Goal: Information Seeking & Learning: Learn about a topic

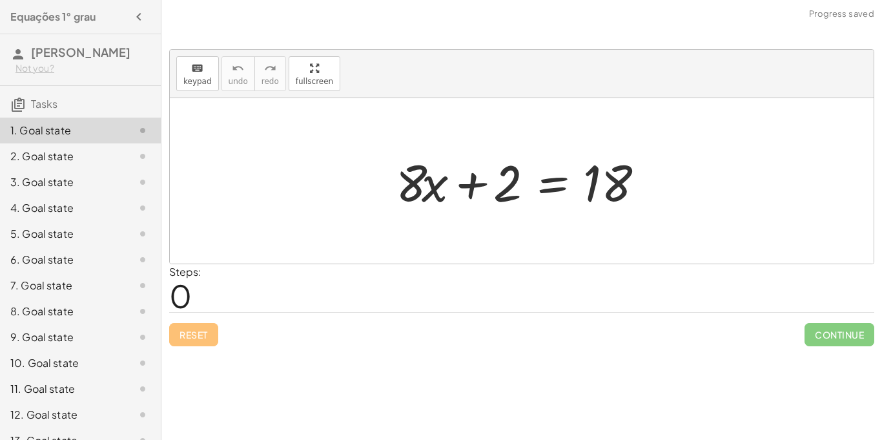
click at [362, 138] on div at bounding box center [522, 180] width 704 height 165
click at [403, 153] on div at bounding box center [526, 181] width 274 height 67
click at [310, 71] on icon "button" at bounding box center [314, 68] width 9 height 15
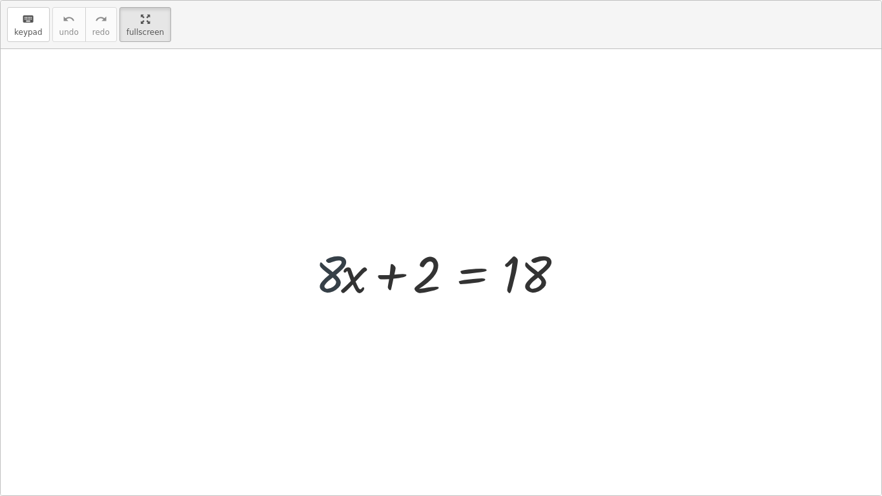
click at [313, 276] on div at bounding box center [446, 272] width 274 height 67
click at [334, 273] on div at bounding box center [446, 272] width 274 height 67
click at [300, 273] on div "+ · 8 · x + 2 = 18" at bounding box center [441, 272] width 291 height 73
drag, startPoint x: 415, startPoint y: 276, endPoint x: 592, endPoint y: 265, distance: 177.9
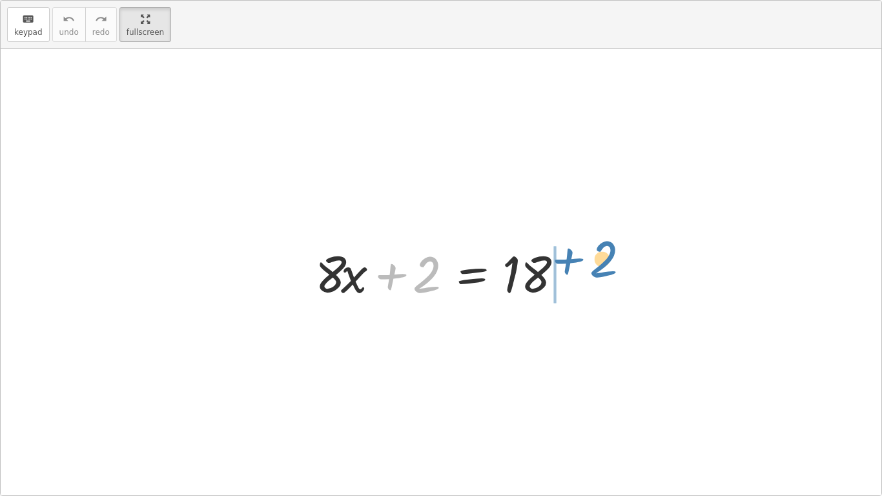
click at [592, 265] on div "+ 2 + · 8 · x + 2 = 18" at bounding box center [441, 272] width 881 height 446
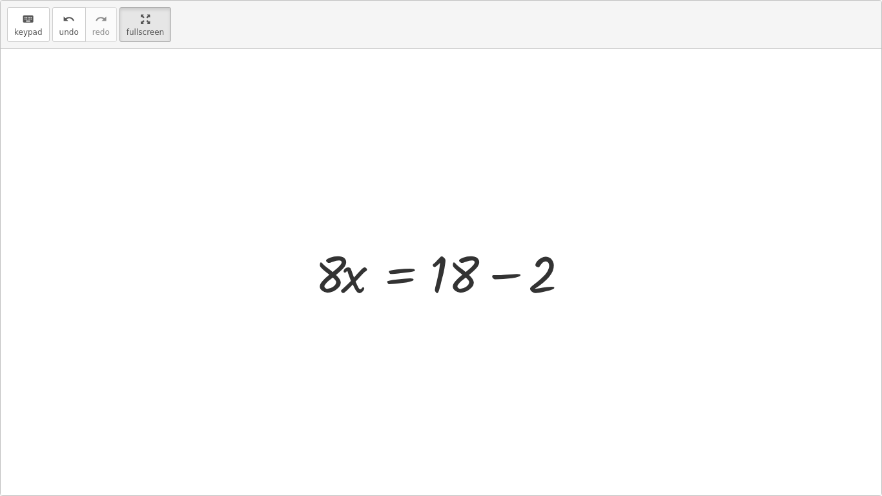
click at [501, 274] on div at bounding box center [446, 272] width 274 height 67
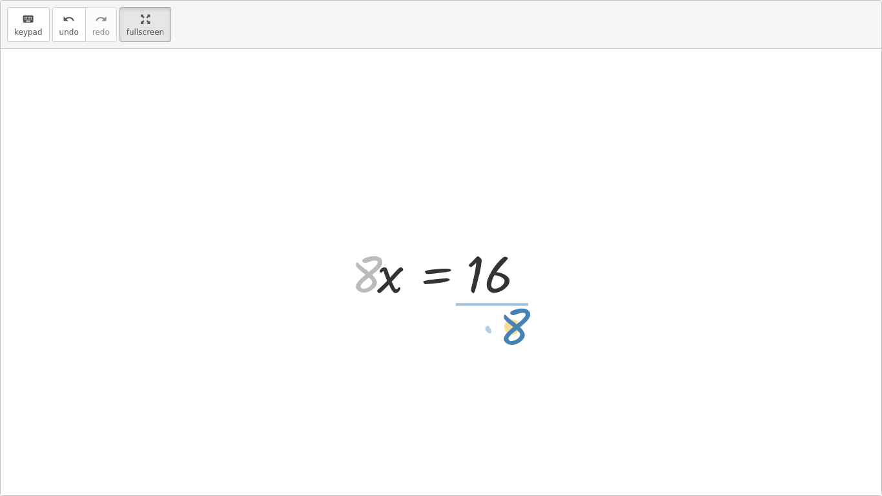
drag, startPoint x: 369, startPoint y: 275, endPoint x: 515, endPoint y: 331, distance: 155.5
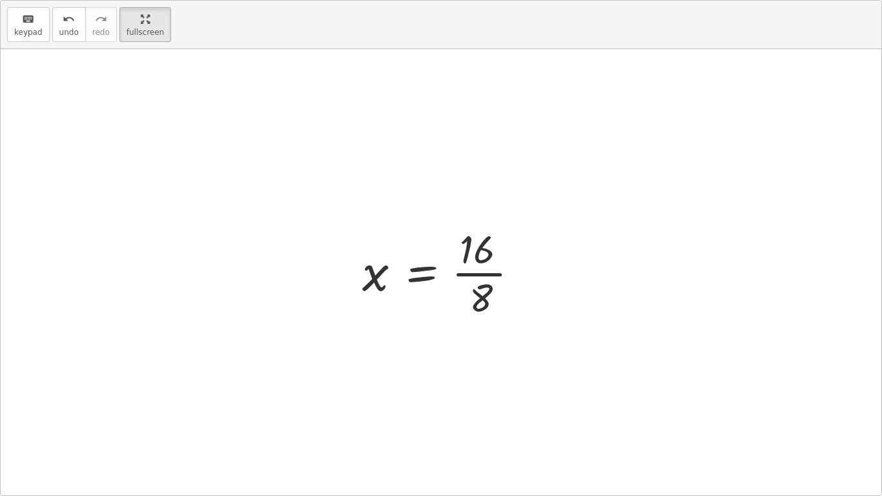
click at [481, 272] on div at bounding box center [446, 271] width 180 height 99
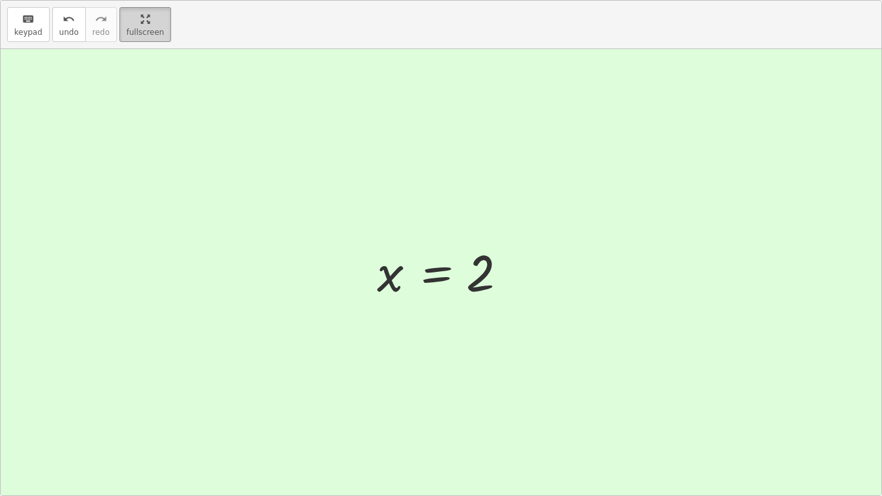
click at [146, 19] on div "button" at bounding box center [145, 18] width 37 height 15
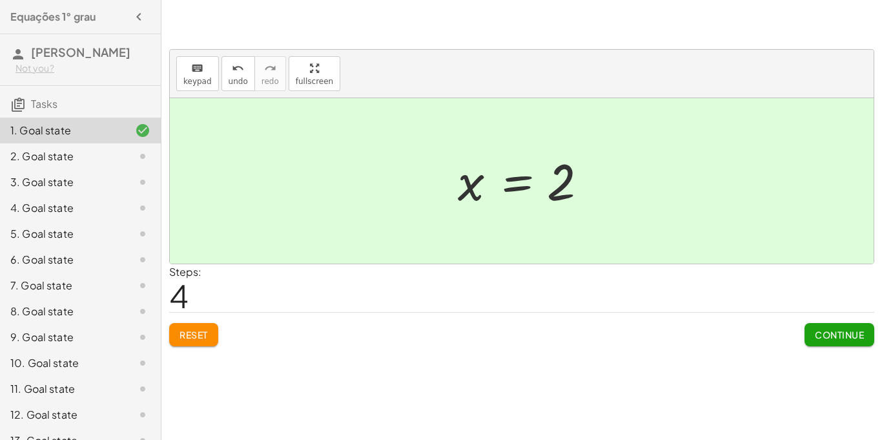
click at [838, 331] on span "Continue" at bounding box center [839, 335] width 49 height 12
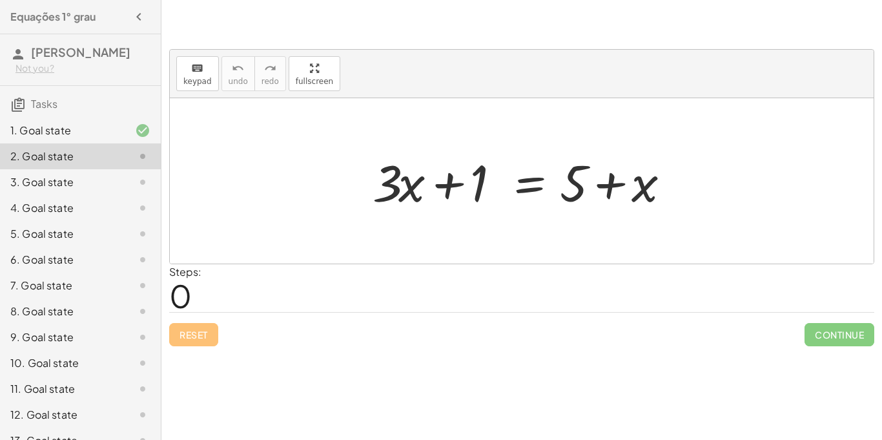
click at [564, 263] on div at bounding box center [522, 180] width 704 height 165
drag, startPoint x: 389, startPoint y: 183, endPoint x: 636, endPoint y: 186, distance: 246.7
click at [636, 186] on div at bounding box center [526, 181] width 320 height 67
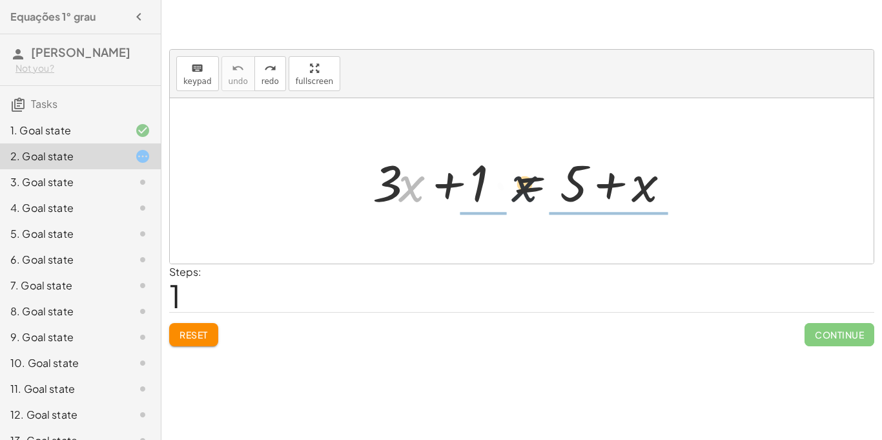
drag, startPoint x: 415, startPoint y: 191, endPoint x: 668, endPoint y: 189, distance: 253.1
click at [668, 189] on div at bounding box center [526, 181] width 320 height 67
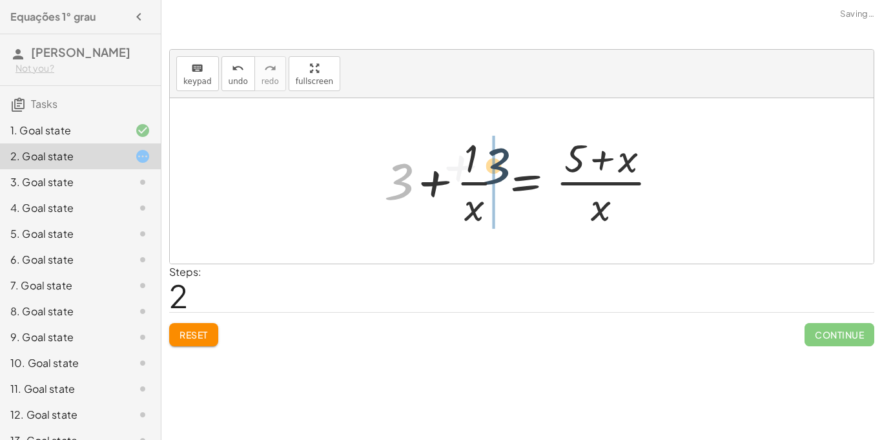
drag, startPoint x: 401, startPoint y: 178, endPoint x: 508, endPoint y: 162, distance: 108.3
click at [508, 162] on div at bounding box center [526, 180] width 297 height 99
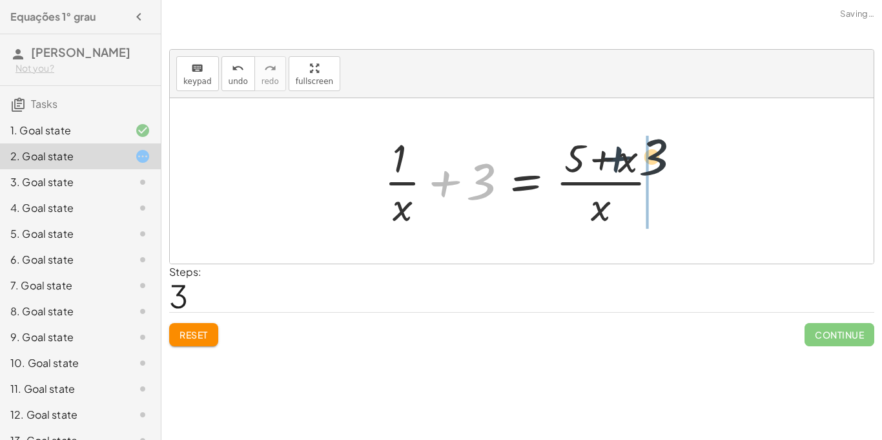
drag, startPoint x: 449, startPoint y: 191, endPoint x: 629, endPoint y: 164, distance: 181.5
click at [629, 164] on div at bounding box center [526, 180] width 297 height 99
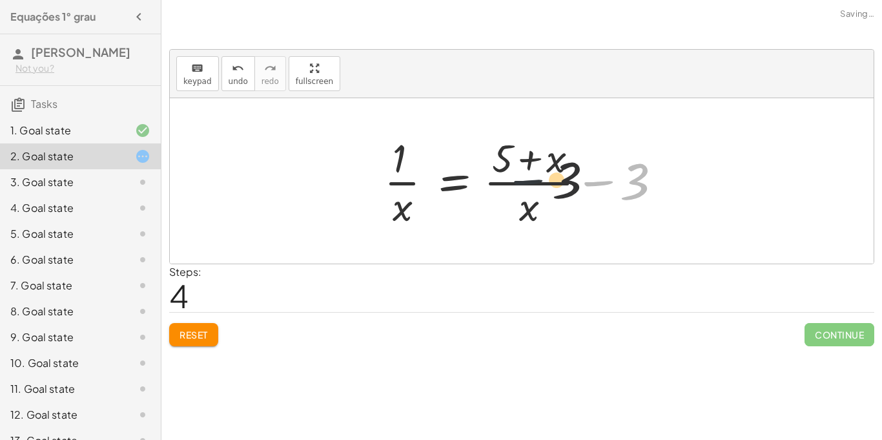
drag, startPoint x: 602, startPoint y: 160, endPoint x: 517, endPoint y: 161, distance: 85.9
click at [517, 161] on div at bounding box center [526, 180] width 297 height 99
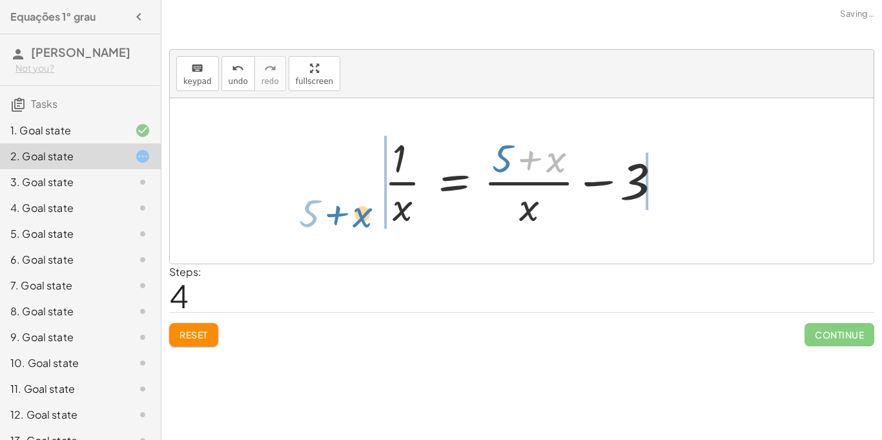
drag, startPoint x: 516, startPoint y: 156, endPoint x: 325, endPoint y: 198, distance: 195.8
click at [325, 198] on div "+ · 3 · x + 1 = + 5 + x + 3 + · 1 · x = · ( + 5 + x ) · x + · 1 · x + 3 = · ( +…" at bounding box center [522, 180] width 704 height 165
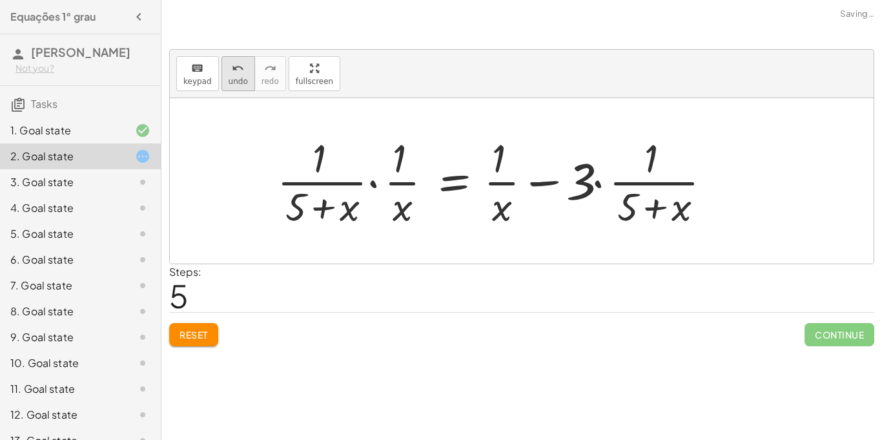
click at [232, 66] on icon "undo" at bounding box center [238, 68] width 12 height 15
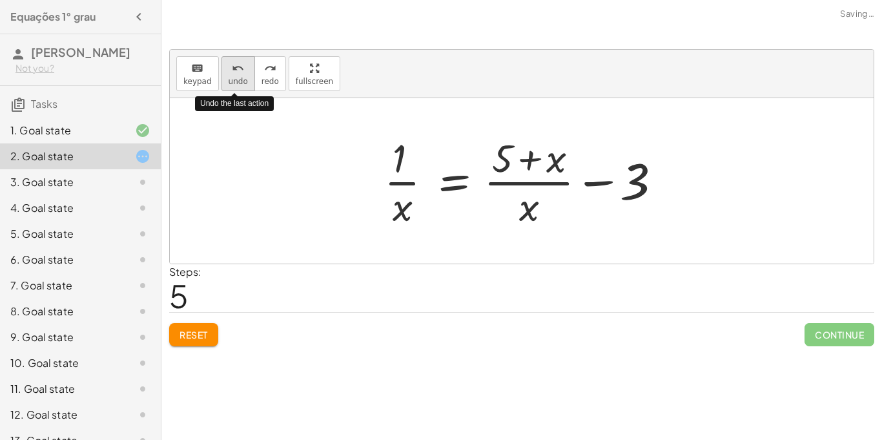
click at [232, 66] on icon "undo" at bounding box center [238, 68] width 12 height 15
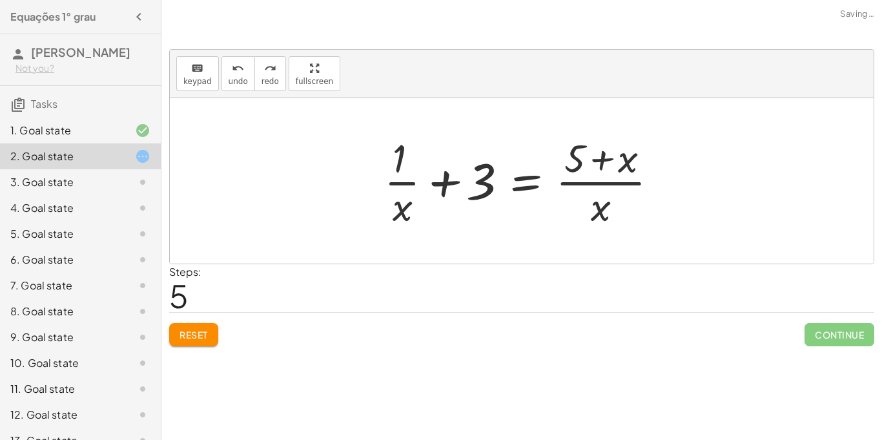
click at [199, 329] on span "Reset" at bounding box center [194, 335] width 28 height 12
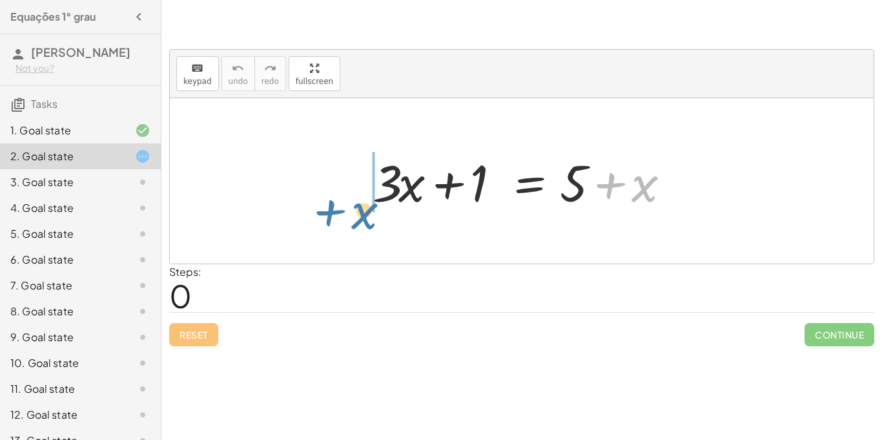
drag, startPoint x: 645, startPoint y: 188, endPoint x: 358, endPoint y: 209, distance: 288.2
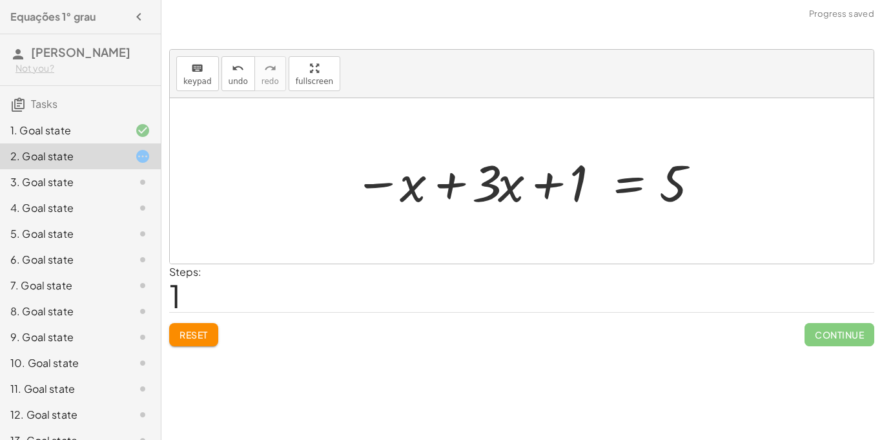
click at [484, 179] on div at bounding box center [526, 181] width 358 height 67
drag, startPoint x: 579, startPoint y: 180, endPoint x: 708, endPoint y: 178, distance: 129.2
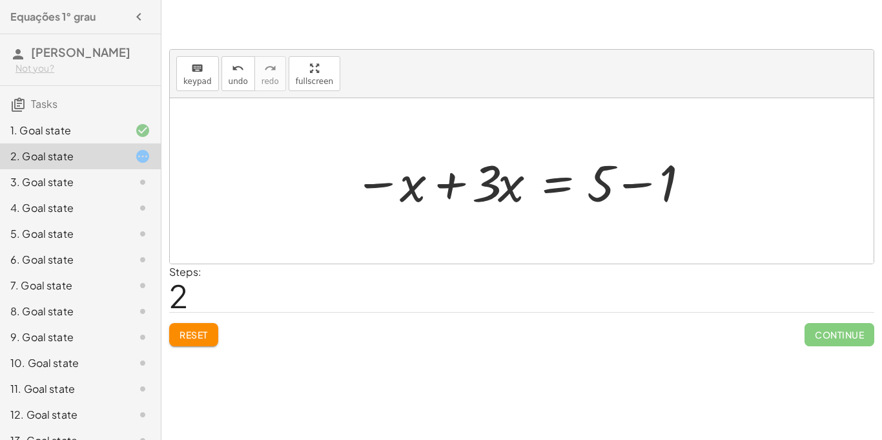
click at [639, 177] on div at bounding box center [526, 181] width 358 height 67
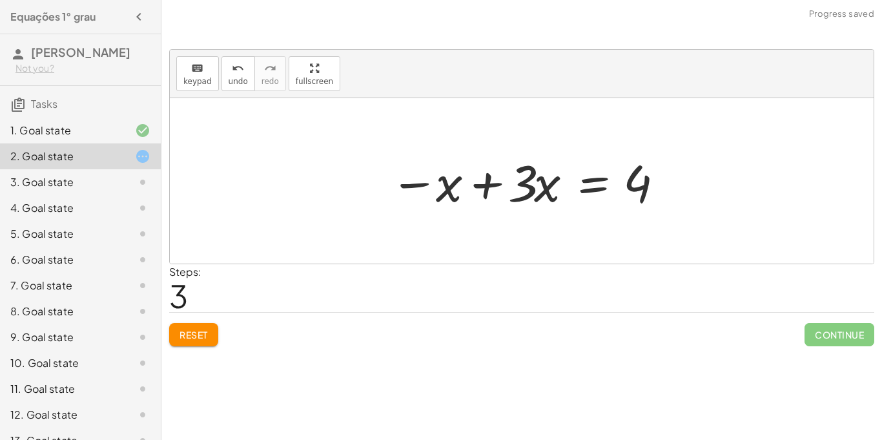
click at [484, 187] on div at bounding box center [527, 181] width 286 height 67
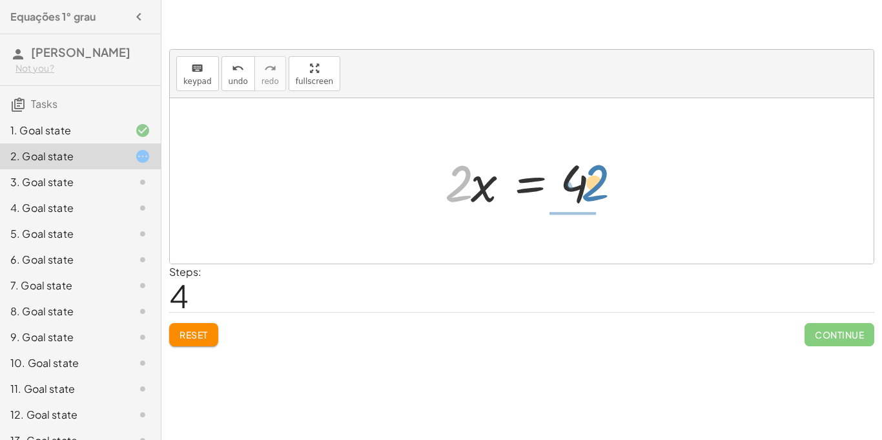
drag, startPoint x: 464, startPoint y: 187, endPoint x: 602, endPoint y: 186, distance: 137.5
click at [602, 186] on div at bounding box center [526, 181] width 176 height 67
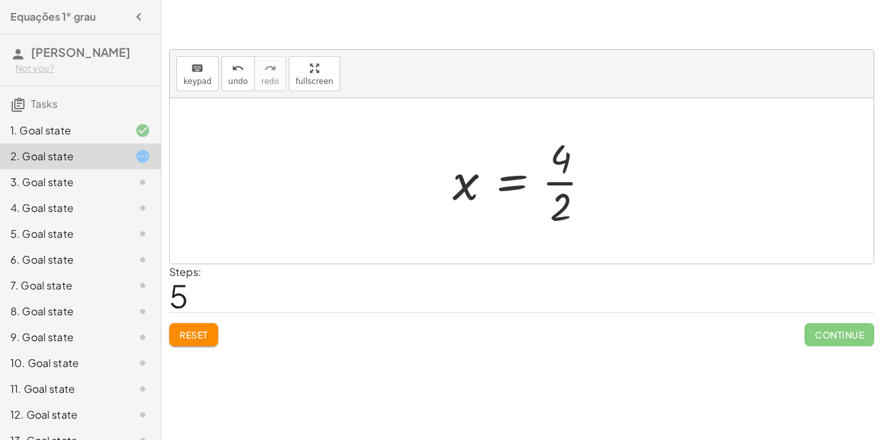
click at [547, 184] on div at bounding box center [526, 180] width 161 height 99
click at [556, 187] on div at bounding box center [526, 181] width 150 height 64
click at [278, 98] on div at bounding box center [522, 180] width 704 height 165
click at [242, 69] on div "undo" at bounding box center [238, 67] width 19 height 15
click at [500, 186] on div at bounding box center [526, 180] width 161 height 99
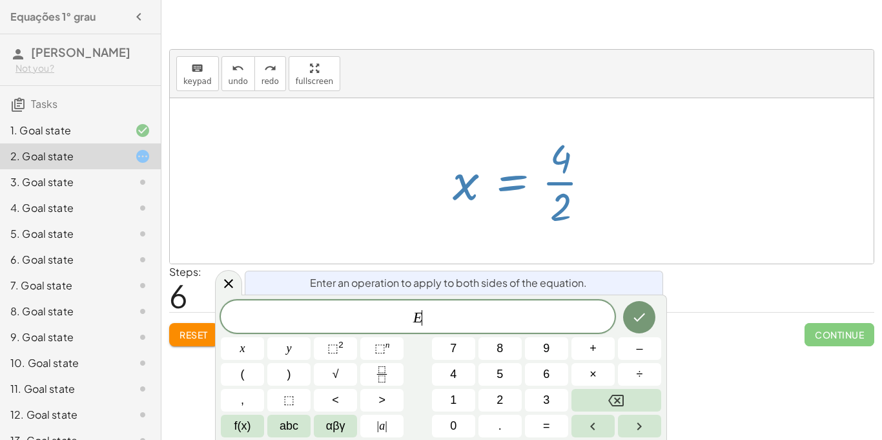
scroll to position [1, 0]
click at [695, 161] on div at bounding box center [522, 180] width 704 height 165
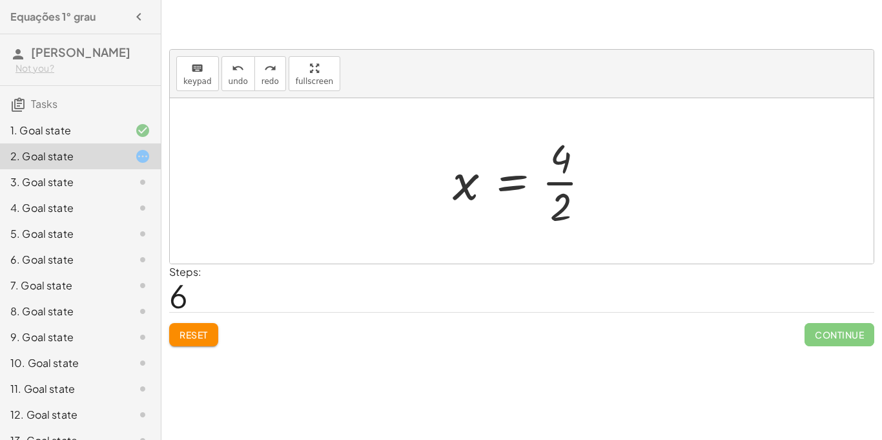
click at [555, 161] on div at bounding box center [526, 180] width 161 height 99
click at [563, 168] on div at bounding box center [526, 180] width 161 height 99
drag, startPoint x: 460, startPoint y: 191, endPoint x: 570, endPoint y: 174, distance: 110.4
click at [570, 174] on div at bounding box center [526, 180] width 161 height 99
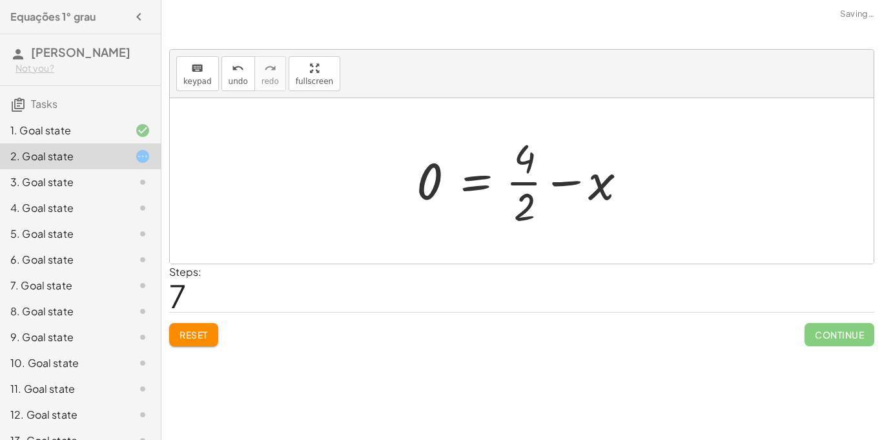
click at [526, 174] on div at bounding box center [526, 180] width 233 height 99
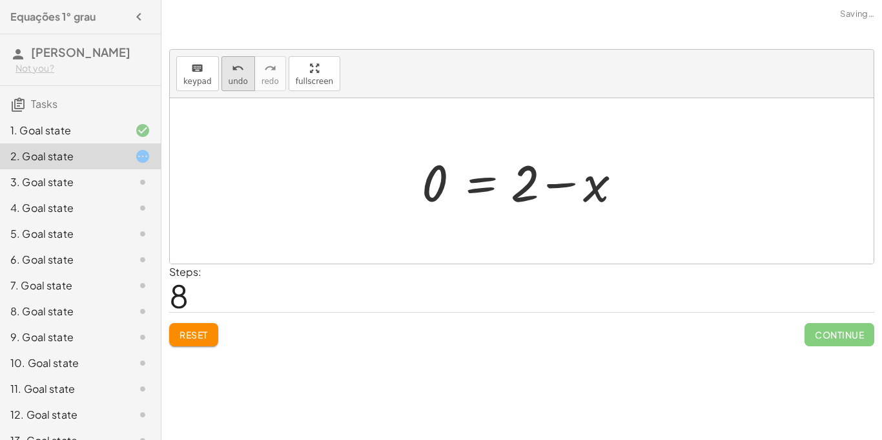
click at [242, 62] on div "undo" at bounding box center [238, 67] width 19 height 15
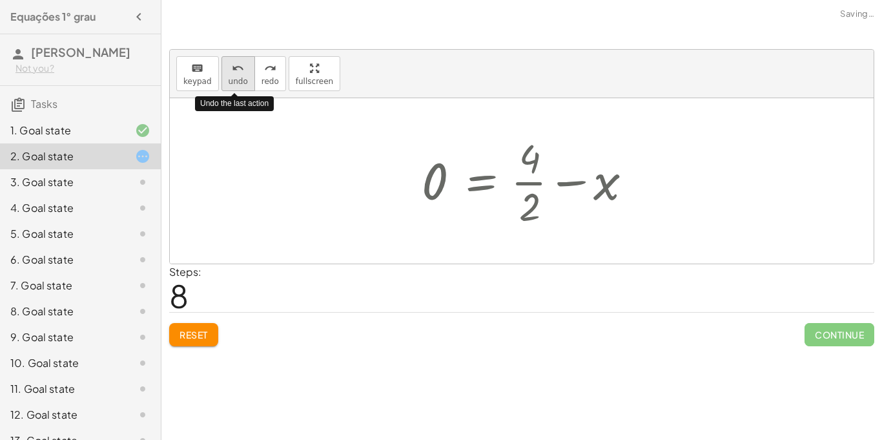
click at [242, 62] on div "undo" at bounding box center [238, 67] width 19 height 15
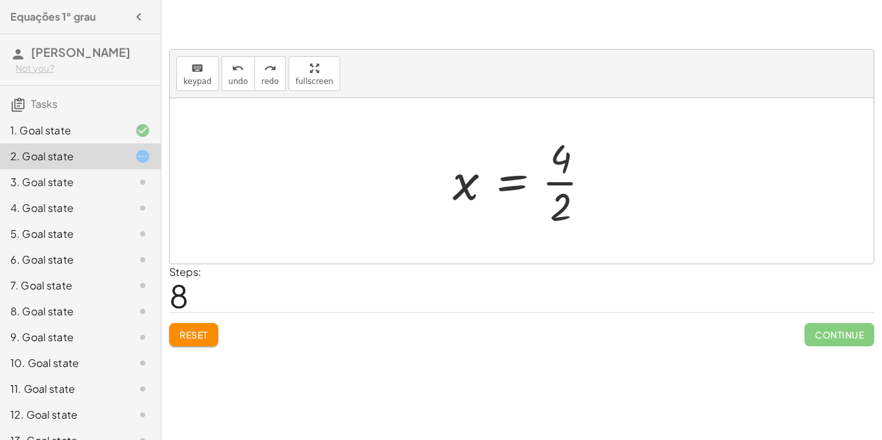
click at [550, 178] on div at bounding box center [526, 180] width 161 height 99
click at [202, 324] on button "Reset" at bounding box center [193, 334] width 49 height 23
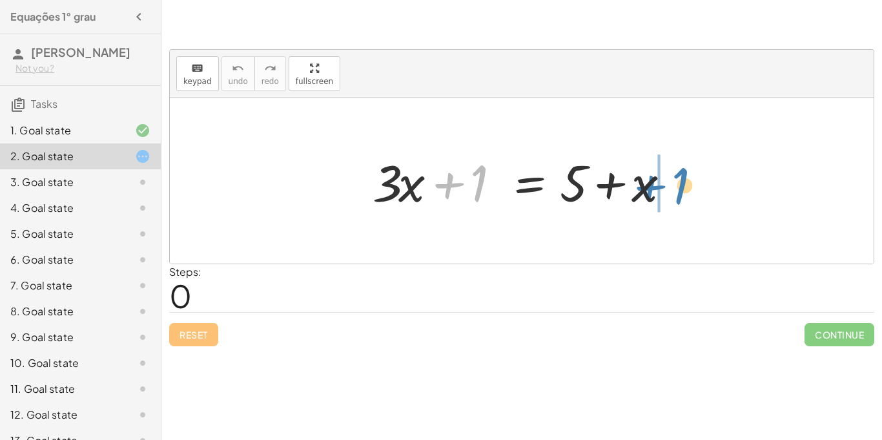
drag, startPoint x: 480, startPoint y: 183, endPoint x: 683, endPoint y: 188, distance: 202.8
click at [683, 188] on div at bounding box center [526, 181] width 320 height 67
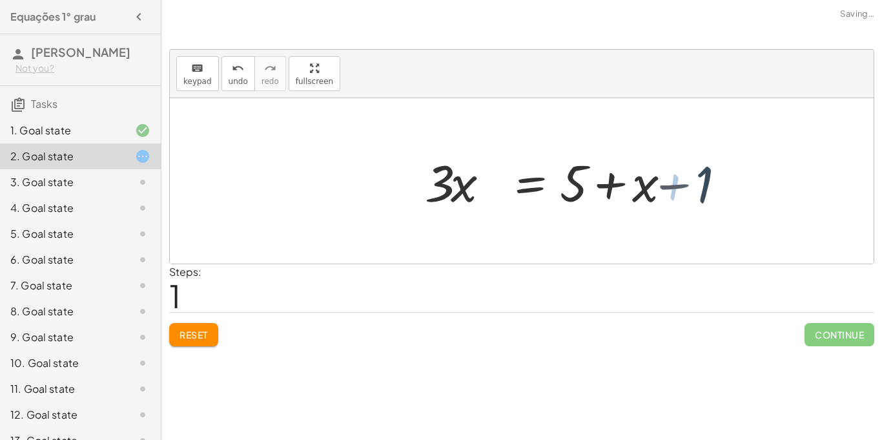
click at [683, 188] on div at bounding box center [598, 181] width 320 height 67
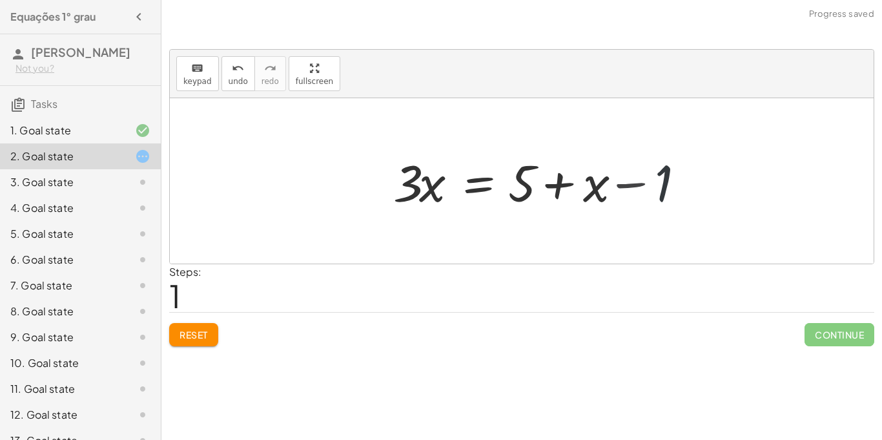
click at [683, 188] on div at bounding box center [547, 181] width 320 height 67
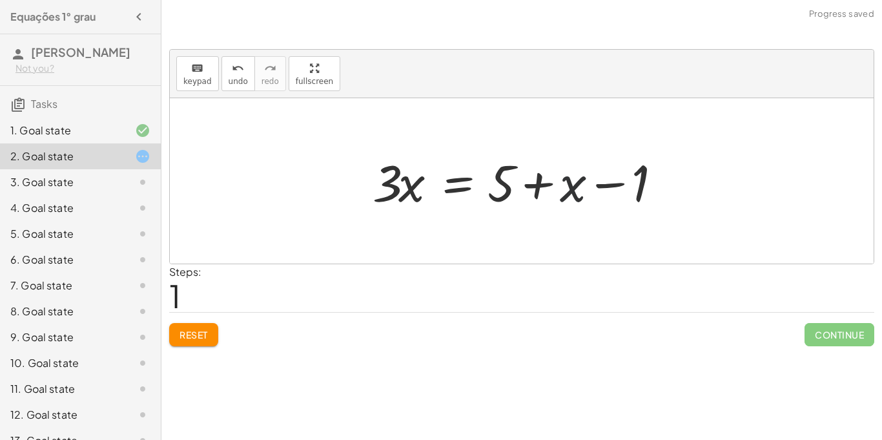
click at [563, 178] on div at bounding box center [526, 181] width 320 height 67
click at [530, 186] on div at bounding box center [526, 181] width 320 height 67
click at [204, 341] on button "Reset" at bounding box center [193, 334] width 49 height 23
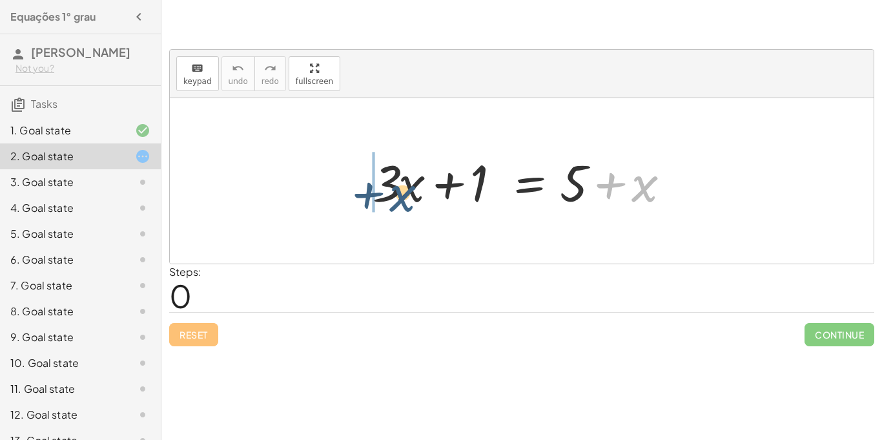
drag, startPoint x: 657, startPoint y: 196, endPoint x: 393, endPoint y: 213, distance: 265.3
click at [393, 213] on div at bounding box center [526, 181] width 320 height 67
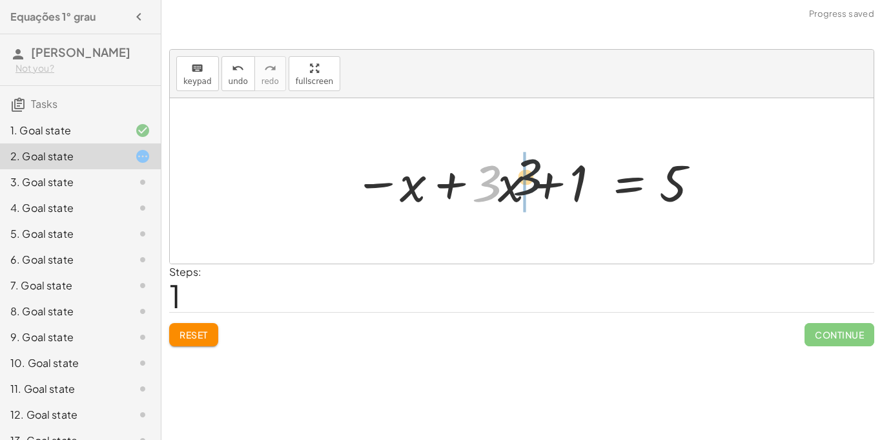
drag, startPoint x: 475, startPoint y: 187, endPoint x: 546, endPoint y: 179, distance: 71.5
click at [546, 179] on div at bounding box center [526, 181] width 358 height 67
drag, startPoint x: 499, startPoint y: 185, endPoint x: 780, endPoint y: 212, distance: 282.2
click at [791, 217] on div "+ · 3 · x + 1 = + 5 + x · x + · 3 + · 3 · x + 1 = 5 x −" at bounding box center [522, 180] width 704 height 165
drag, startPoint x: 481, startPoint y: 185, endPoint x: 765, endPoint y: 201, distance: 284.0
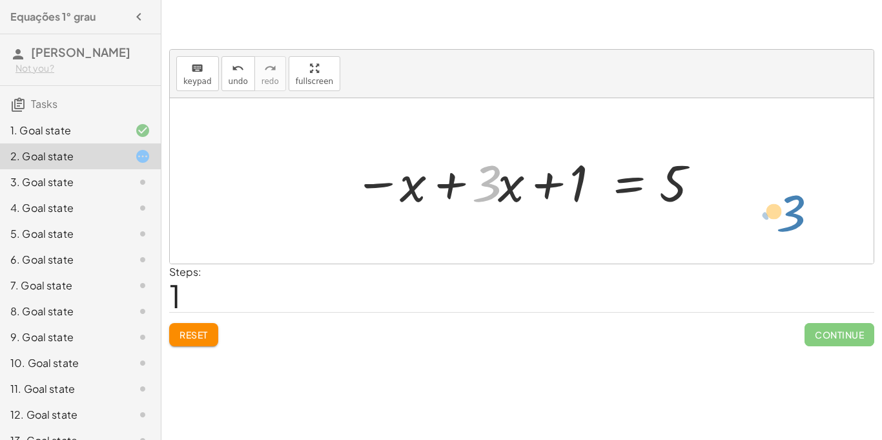
click at [765, 201] on div "+ · 3 · x + 1 = + 5 + x · 3 + · x + · 3 · x + 1 = 5 x −" at bounding box center [522, 180] width 704 height 165
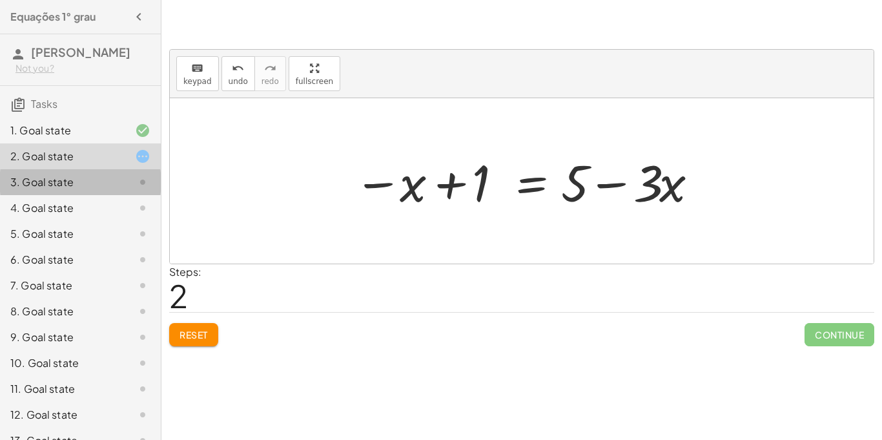
click at [132, 221] on div "3. Goal state" at bounding box center [80, 234] width 161 height 26
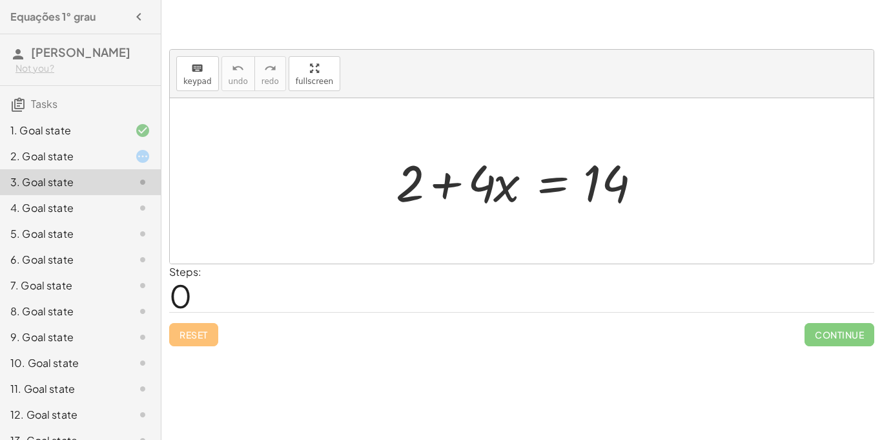
click at [442, 180] on div at bounding box center [526, 181] width 274 height 67
click at [506, 196] on div at bounding box center [526, 181] width 274 height 67
click at [432, 201] on div at bounding box center [526, 181] width 274 height 67
drag, startPoint x: 507, startPoint y: 191, endPoint x: 666, endPoint y: 196, distance: 159.6
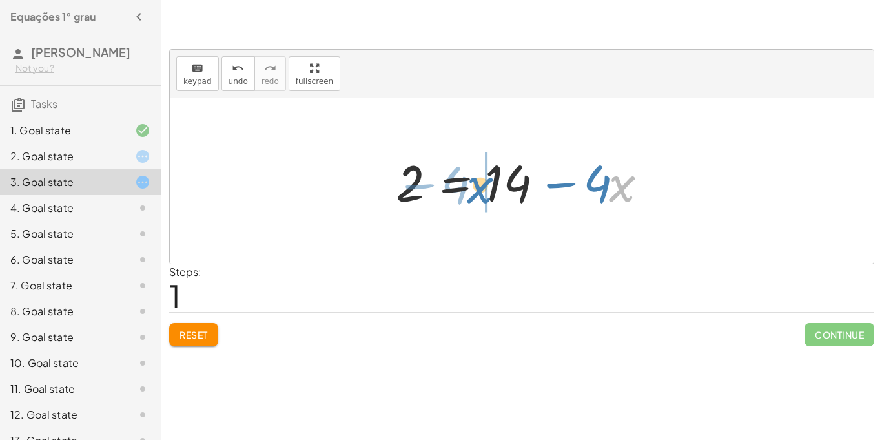
drag, startPoint x: 617, startPoint y: 200, endPoint x: 457, endPoint y: 196, distance: 160.2
click at [457, 196] on div at bounding box center [526, 181] width 274 height 67
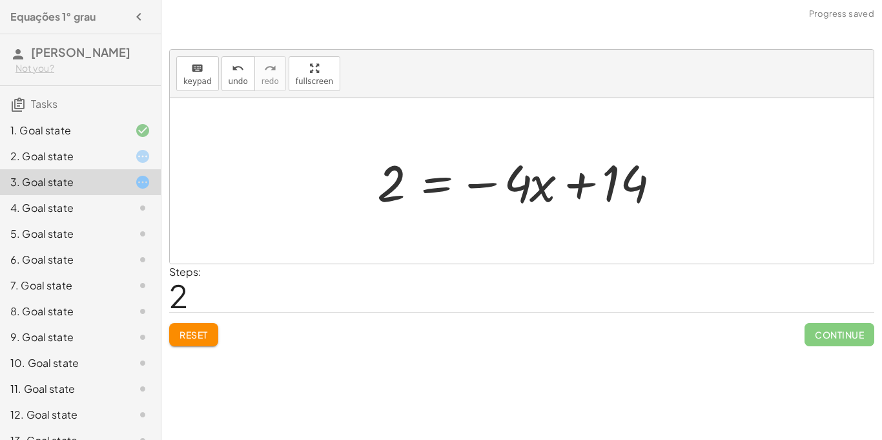
click at [187, 334] on span "Reset" at bounding box center [194, 335] width 28 height 12
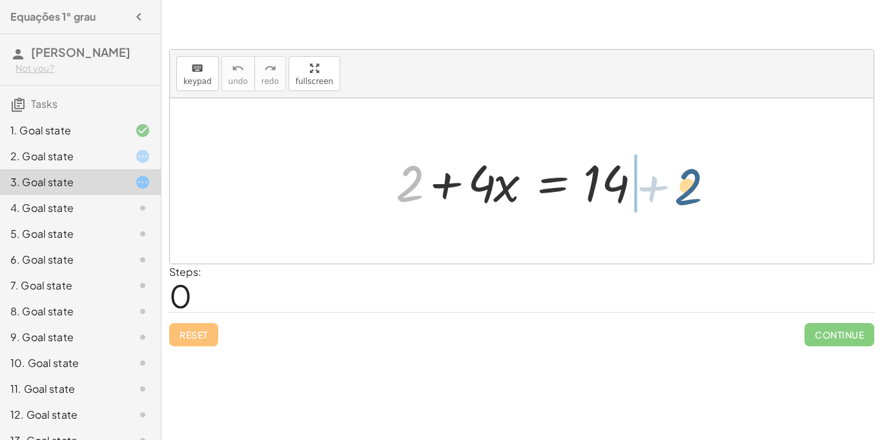
drag, startPoint x: 416, startPoint y: 194, endPoint x: 695, endPoint y: 198, distance: 279.0
click at [695, 198] on div "+ 2 + 2 + · 4 · x = 14" at bounding box center [522, 180] width 704 height 165
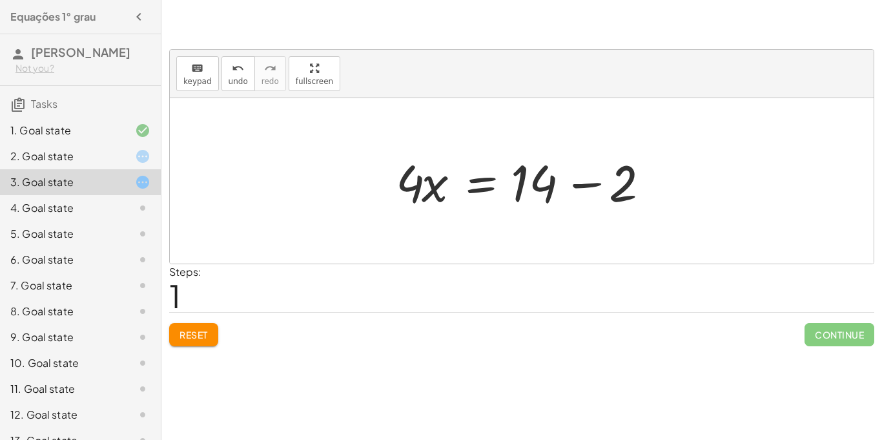
click at [581, 183] on div at bounding box center [526, 181] width 274 height 67
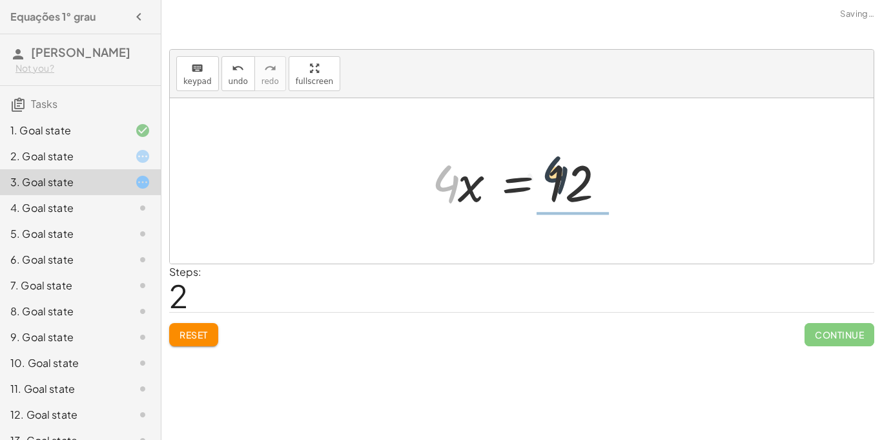
drag, startPoint x: 440, startPoint y: 180, endPoint x: 566, endPoint y: 172, distance: 125.5
click at [566, 172] on div at bounding box center [527, 181] width 202 height 67
click at [566, 172] on div at bounding box center [541, 180] width 180 height 99
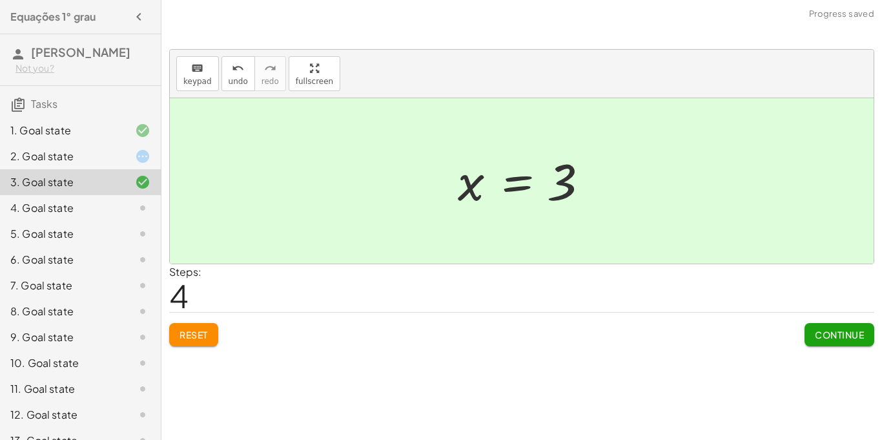
click at [846, 339] on span "Continue" at bounding box center [839, 335] width 49 height 12
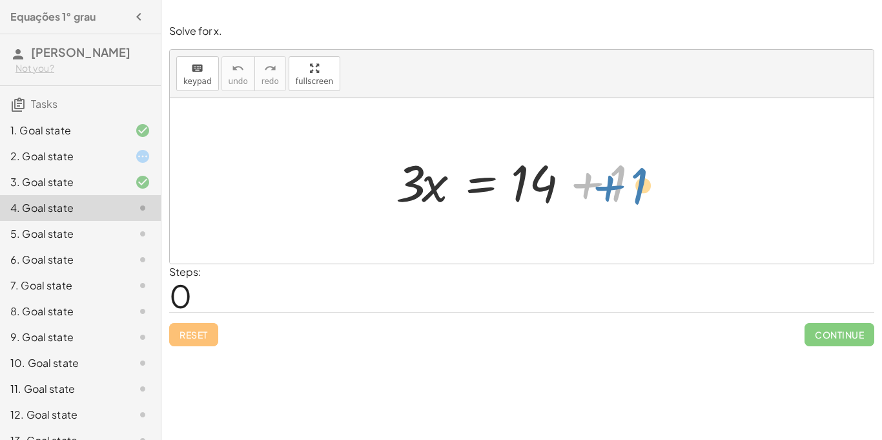
drag, startPoint x: 592, startPoint y: 178, endPoint x: 613, endPoint y: 178, distance: 20.7
click at [613, 178] on div at bounding box center [526, 181] width 274 height 67
click at [612, 179] on div at bounding box center [526, 181] width 274 height 67
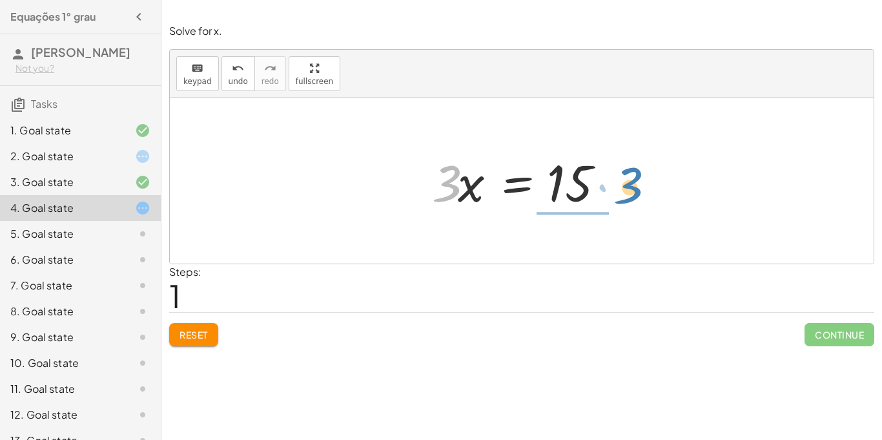
drag, startPoint x: 451, startPoint y: 182, endPoint x: 599, endPoint y: 183, distance: 148.5
click at [599, 183] on div at bounding box center [527, 181] width 202 height 67
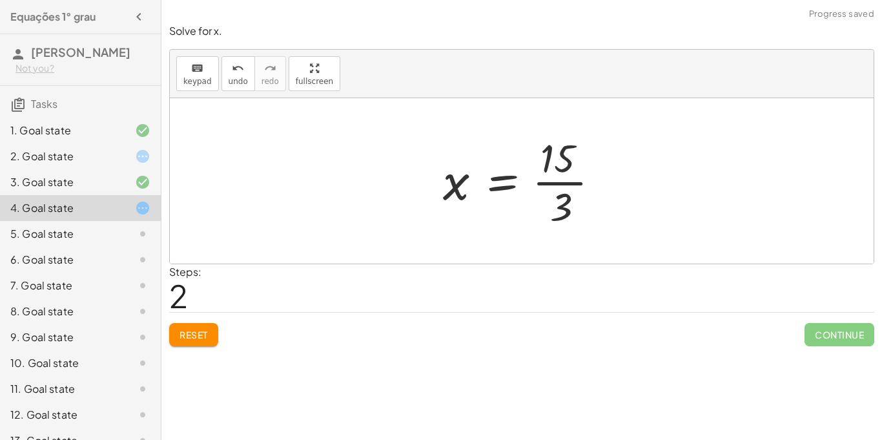
click at [559, 172] on div at bounding box center [527, 180] width 180 height 99
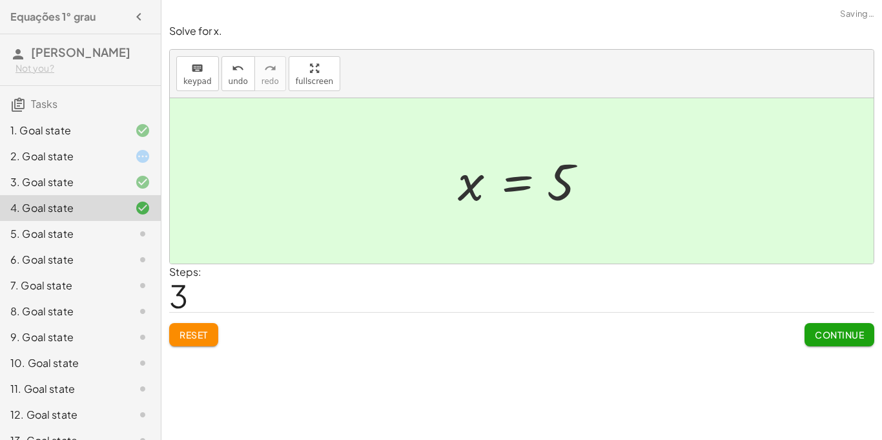
click at [835, 336] on span "Continue" at bounding box center [839, 335] width 49 height 12
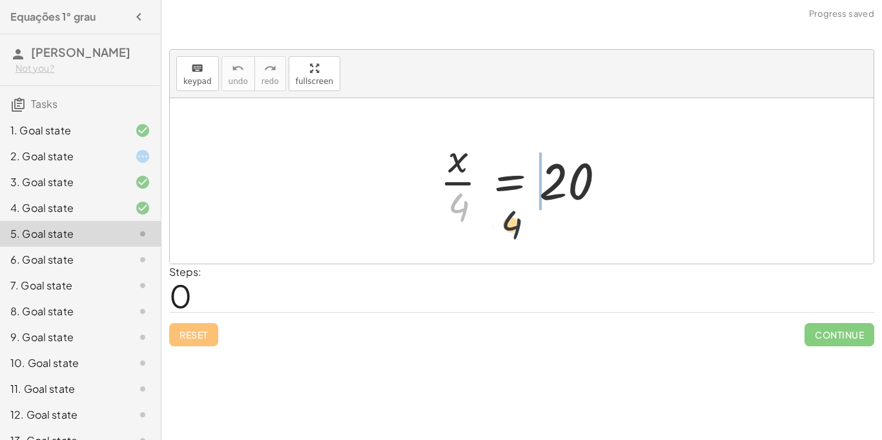
drag, startPoint x: 456, startPoint y: 198, endPoint x: 585, endPoint y: 176, distance: 130.9
click at [585, 176] on div at bounding box center [526, 180] width 187 height 99
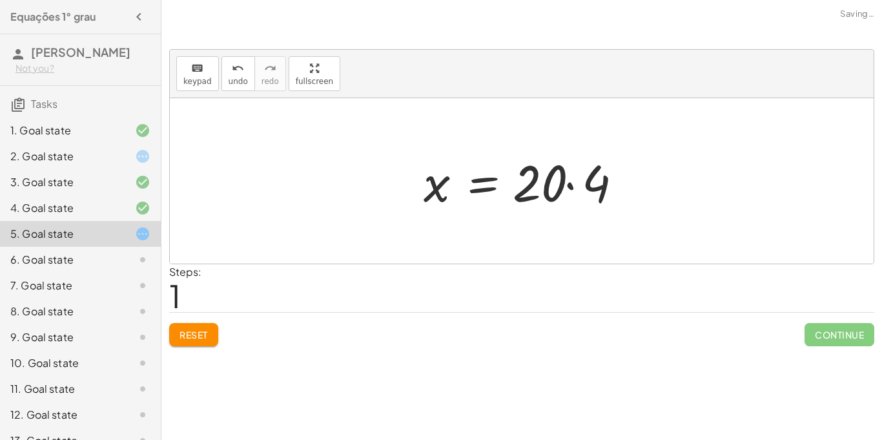
click at [546, 185] on div at bounding box center [527, 181] width 220 height 67
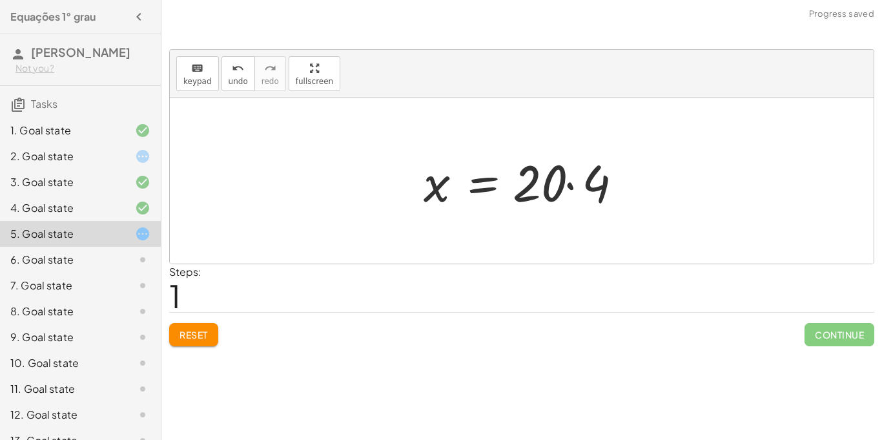
click at [546, 185] on div at bounding box center [527, 181] width 220 height 67
click at [572, 183] on div at bounding box center [527, 181] width 220 height 67
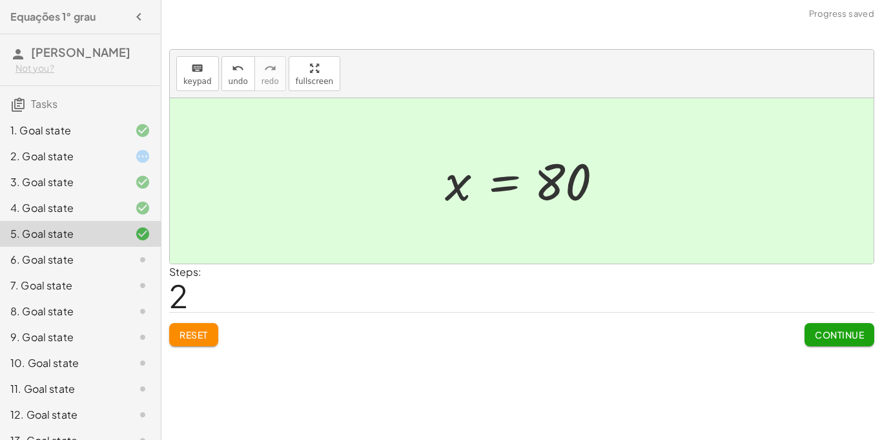
click at [816, 334] on span "Continue" at bounding box center [839, 335] width 49 height 12
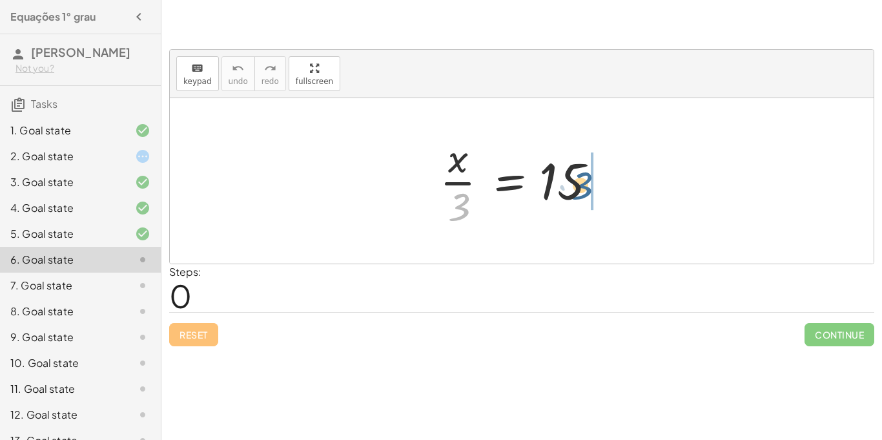
drag, startPoint x: 472, startPoint y: 211, endPoint x: 602, endPoint y: 189, distance: 131.6
click at [602, 189] on div at bounding box center [526, 180] width 187 height 99
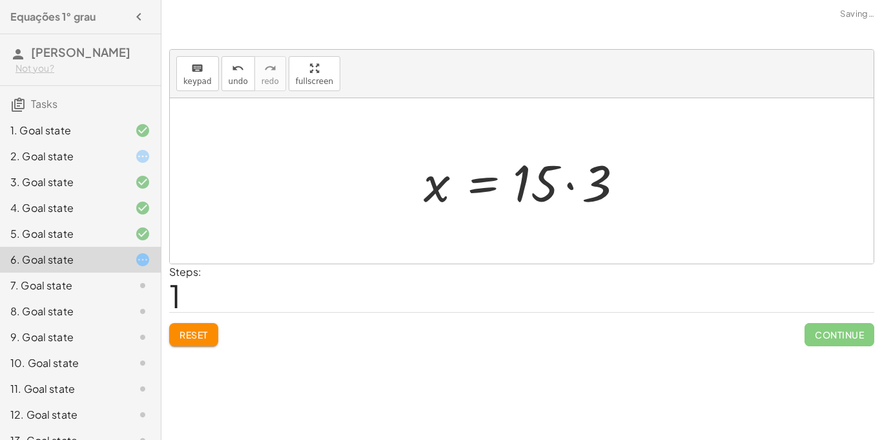
click at [581, 183] on div at bounding box center [527, 181] width 220 height 67
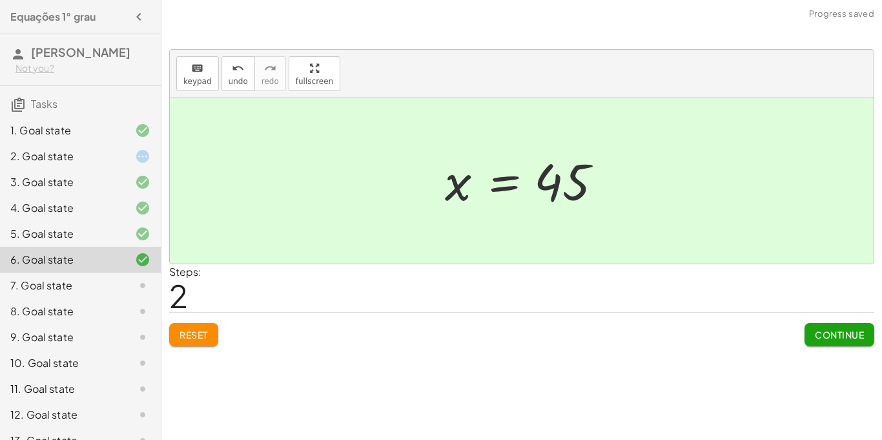
click at [817, 338] on span "Continue" at bounding box center [839, 335] width 49 height 12
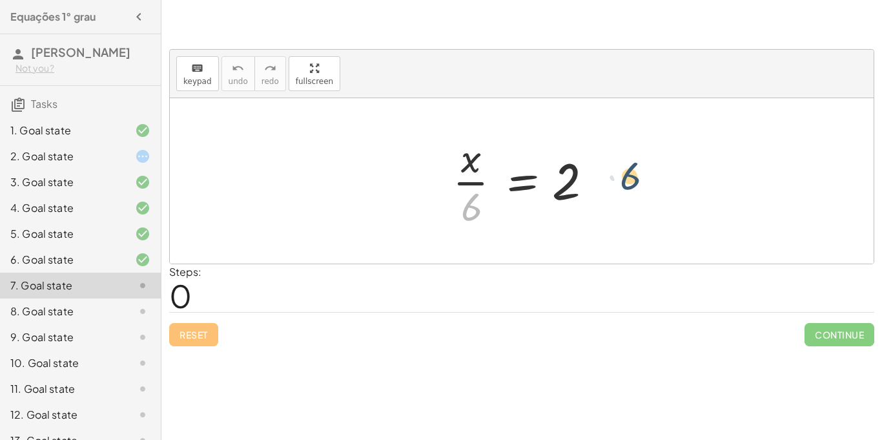
drag, startPoint x: 473, startPoint y: 201, endPoint x: 624, endPoint y: 172, distance: 154.0
drag, startPoint x: 468, startPoint y: 207, endPoint x: 605, endPoint y: 183, distance: 139.0
click at [605, 183] on div at bounding box center [526, 180] width 161 height 99
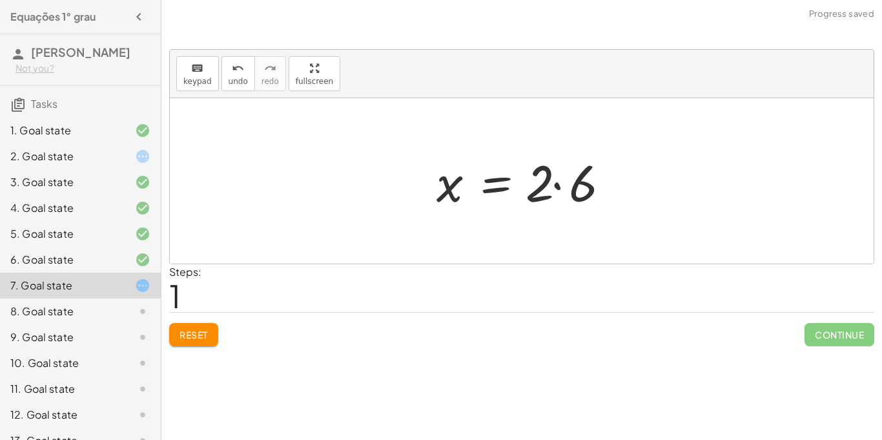
click at [562, 185] on div at bounding box center [527, 181] width 194 height 67
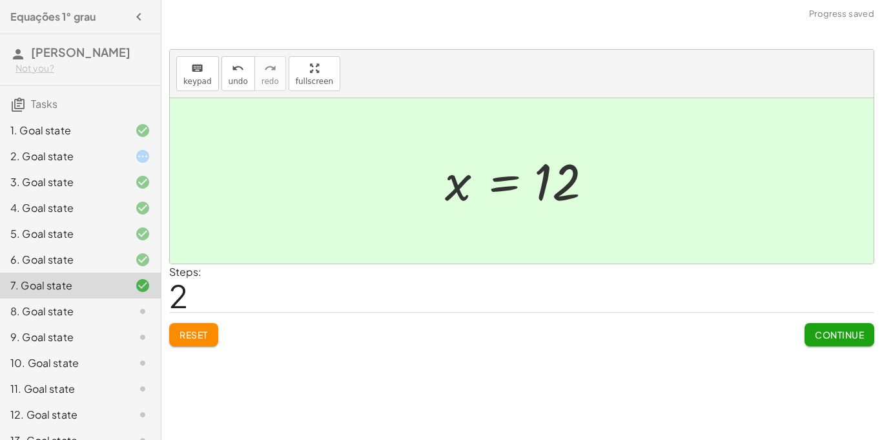
click at [856, 334] on span "Continue" at bounding box center [839, 335] width 49 height 12
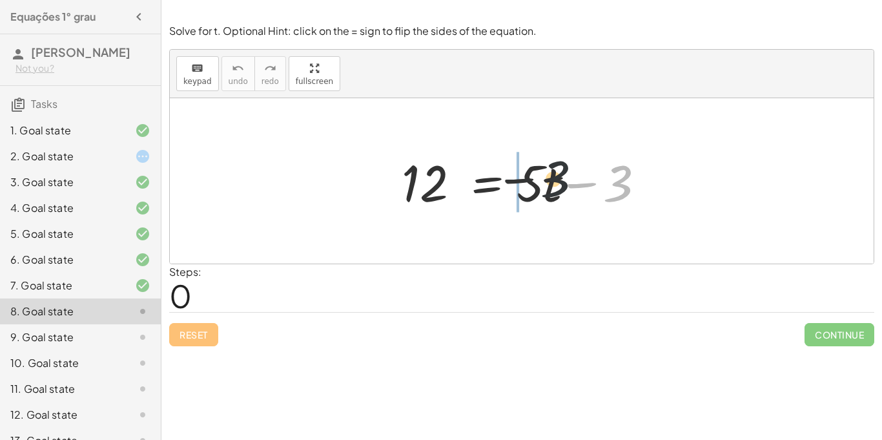
drag, startPoint x: 617, startPoint y: 172, endPoint x: 531, endPoint y: 165, distance: 86.1
click at [531, 165] on div at bounding box center [526, 181] width 263 height 67
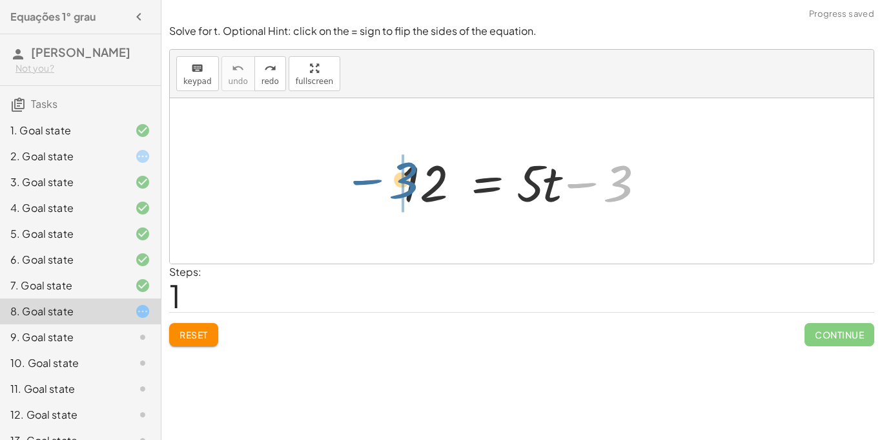
drag, startPoint x: 621, startPoint y: 180, endPoint x: 396, endPoint y: 175, distance: 224.8
click at [396, 175] on div at bounding box center [526, 181] width 263 height 67
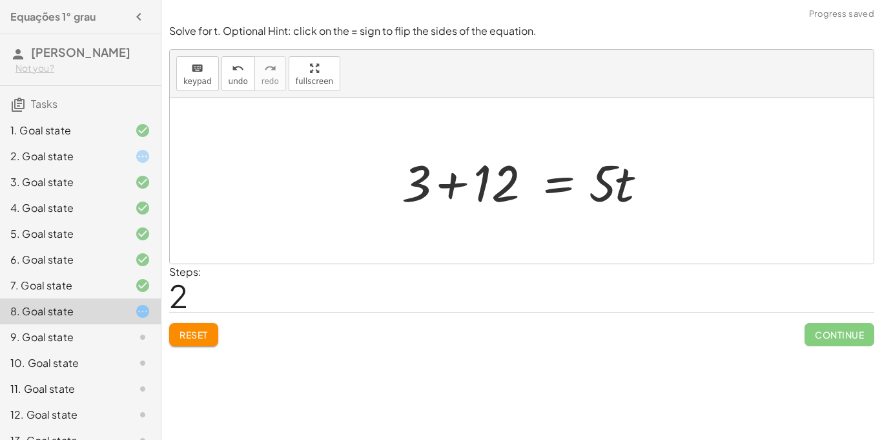
click at [455, 183] on div at bounding box center [526, 181] width 263 height 67
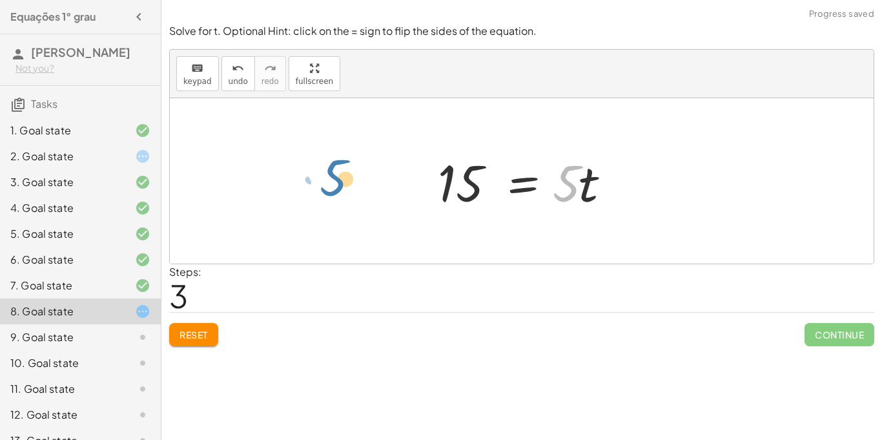
drag, startPoint x: 559, startPoint y: 190, endPoint x: 323, endPoint y: 183, distance: 235.8
click at [323, 183] on div "12 = + · 5 · t − 3 + 3 + 12 = · 5 · t · 5 · t = · 5 · t 15" at bounding box center [522, 180] width 704 height 165
drag, startPoint x: 577, startPoint y: 185, endPoint x: 540, endPoint y: 175, distance: 38.1
click at [540, 175] on div at bounding box center [526, 181] width 191 height 67
drag, startPoint x: 557, startPoint y: 178, endPoint x: 402, endPoint y: 172, distance: 155.8
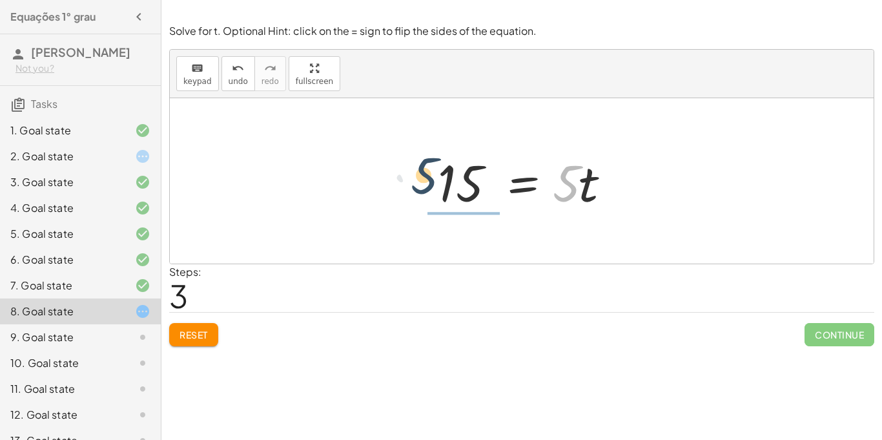
click at [402, 172] on div "12 = + · 5 · t − 3 + 3 + 12 = · 5 · t · 5 = · 5 · t 15" at bounding box center [522, 180] width 704 height 165
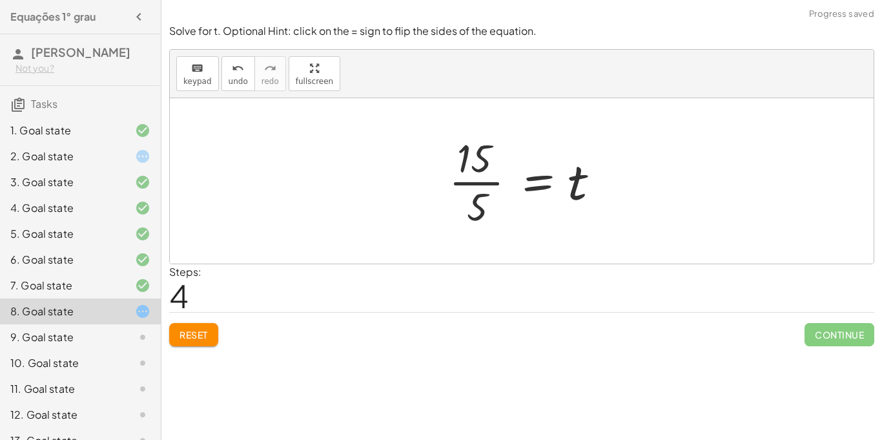
click at [471, 180] on div at bounding box center [526, 180] width 169 height 99
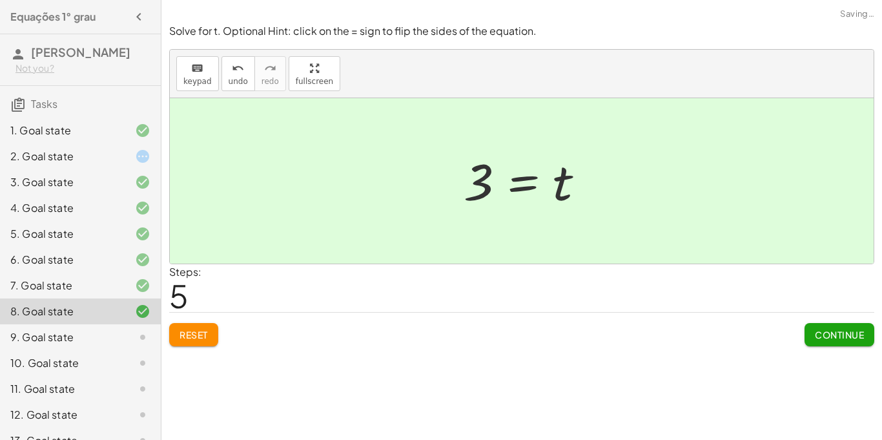
click at [849, 342] on button "Continue" at bounding box center [840, 334] width 70 height 23
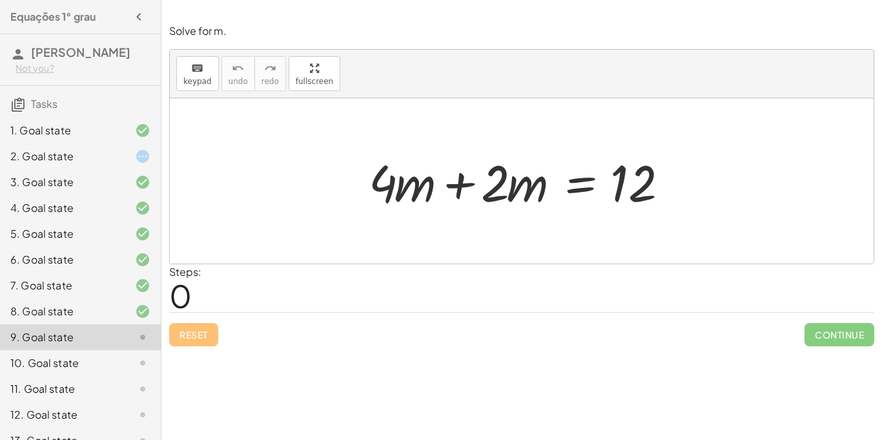
click at [451, 176] on div at bounding box center [526, 181] width 329 height 67
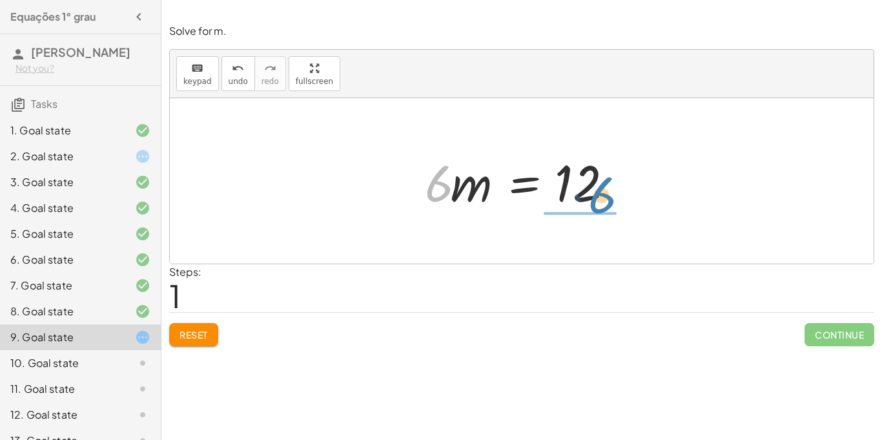
drag, startPoint x: 448, startPoint y: 195, endPoint x: 612, endPoint y: 205, distance: 164.3
click at [612, 205] on div at bounding box center [526, 181] width 217 height 67
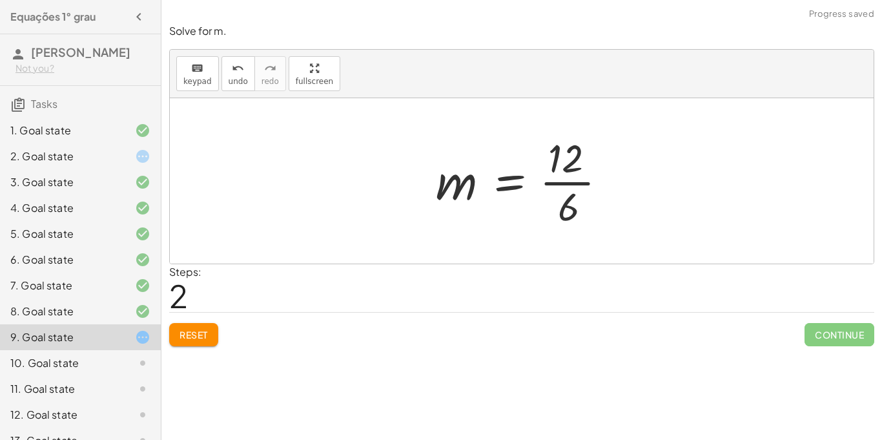
click at [539, 170] on div at bounding box center [526, 180] width 195 height 99
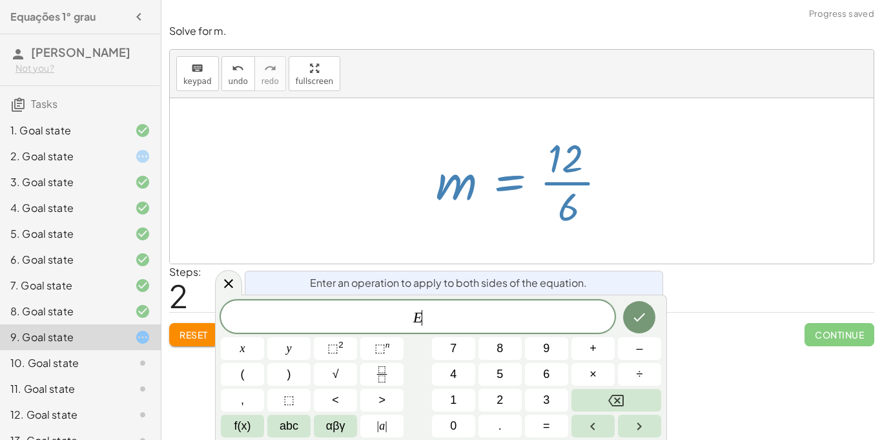
scroll to position [1, 0]
click at [650, 209] on div at bounding box center [522, 180] width 704 height 165
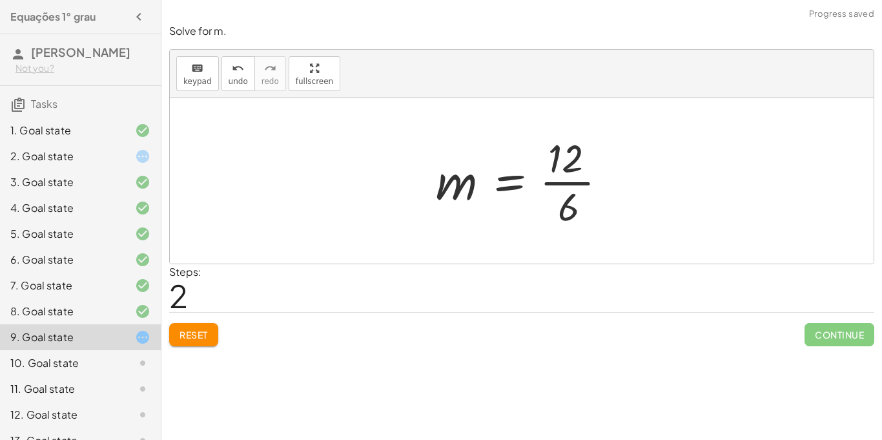
click at [555, 152] on div at bounding box center [526, 180] width 195 height 99
click at [561, 181] on div at bounding box center [526, 180] width 195 height 99
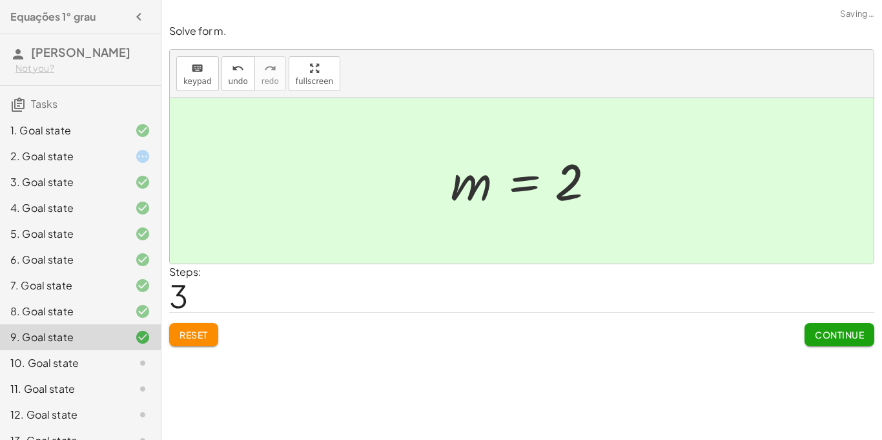
click at [834, 332] on span "Continue" at bounding box center [839, 335] width 49 height 12
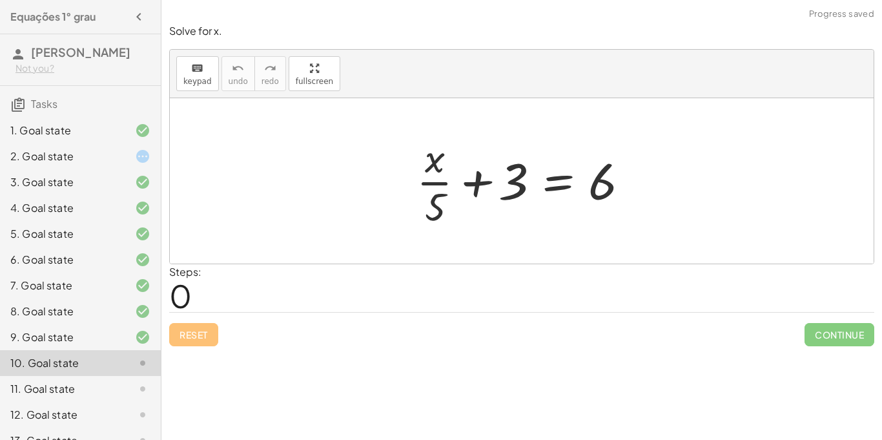
click at [468, 179] on div at bounding box center [526, 180] width 233 height 99
drag, startPoint x: 428, startPoint y: 207, endPoint x: 619, endPoint y: 200, distance: 191.3
click at [619, 200] on div at bounding box center [526, 180] width 233 height 99
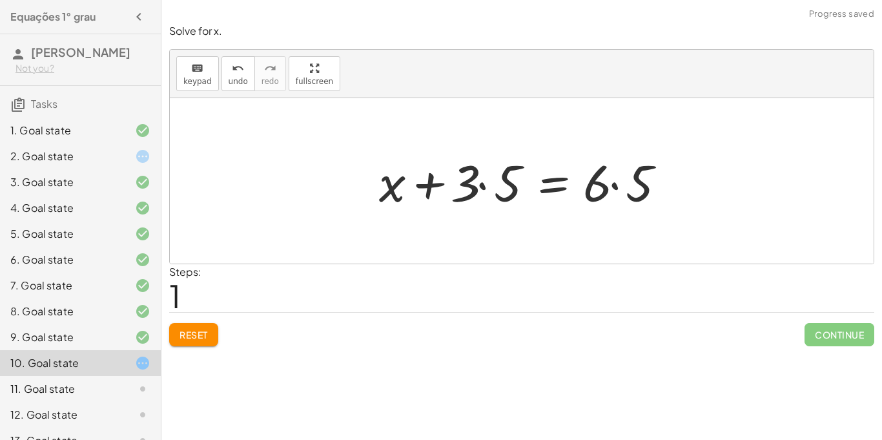
click at [592, 180] on div at bounding box center [527, 181] width 308 height 67
click at [615, 181] on div at bounding box center [527, 181] width 308 height 67
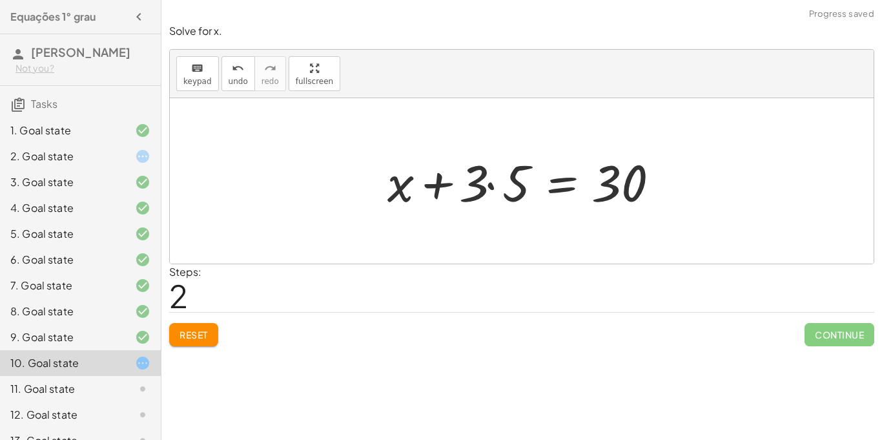
click at [487, 184] on div at bounding box center [526, 181] width 291 height 67
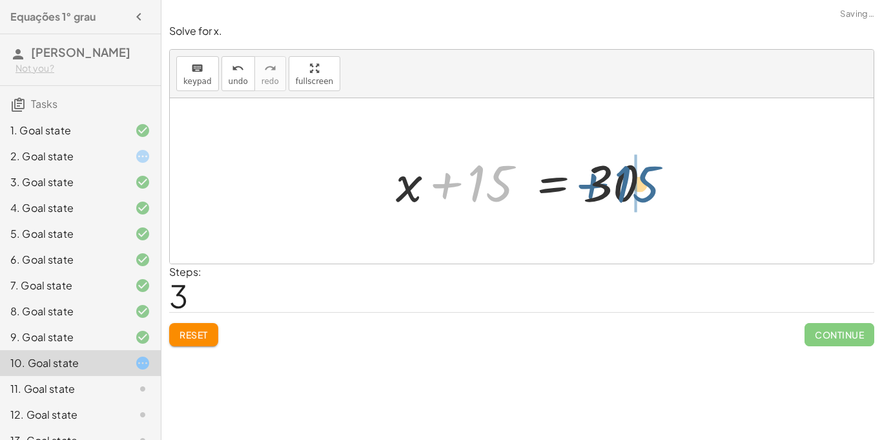
drag, startPoint x: 487, startPoint y: 184, endPoint x: 654, endPoint y: 183, distance: 166.6
click at [654, 183] on div at bounding box center [526, 181] width 274 height 67
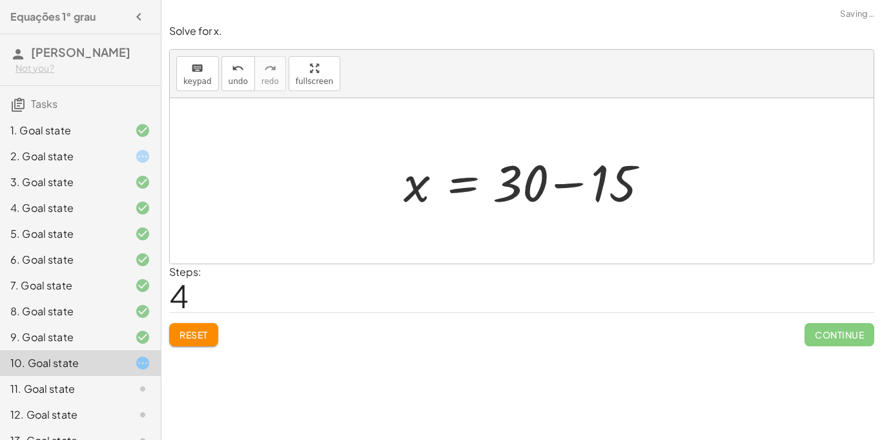
click at [651, 181] on div at bounding box center [534, 181] width 274 height 67
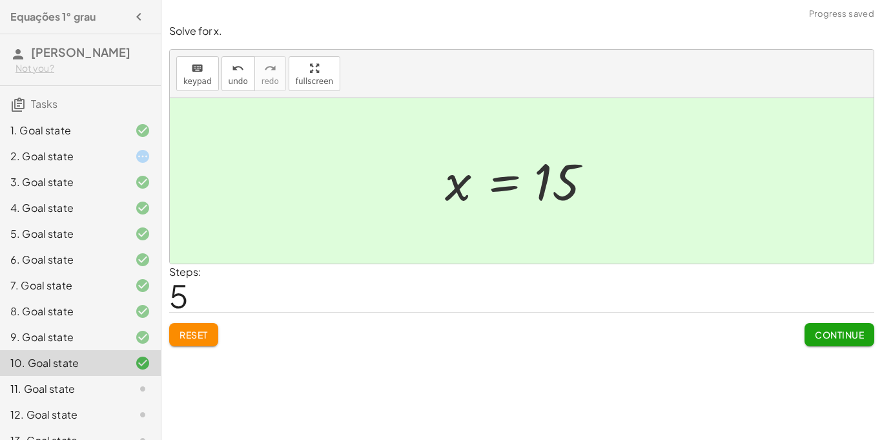
click at [854, 332] on span "Continue" at bounding box center [839, 335] width 49 height 12
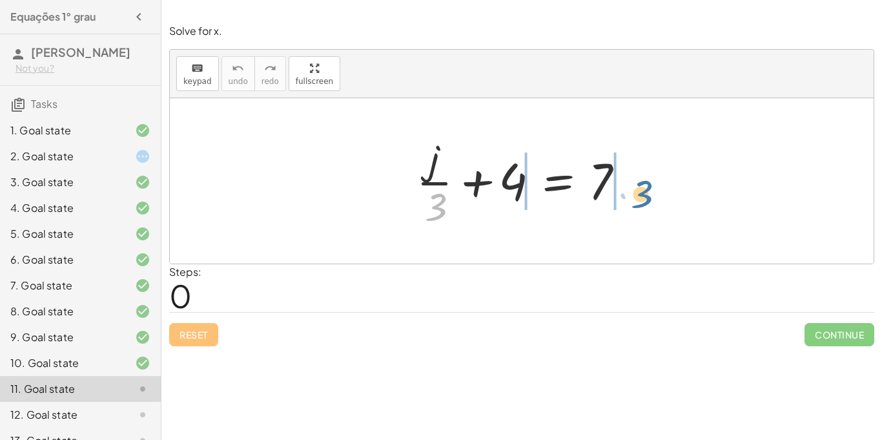
drag, startPoint x: 453, startPoint y: 204, endPoint x: 657, endPoint y: 192, distance: 204.4
click at [657, 192] on div "· 3 + · j · 3 + 4 = 7" at bounding box center [522, 180] width 704 height 165
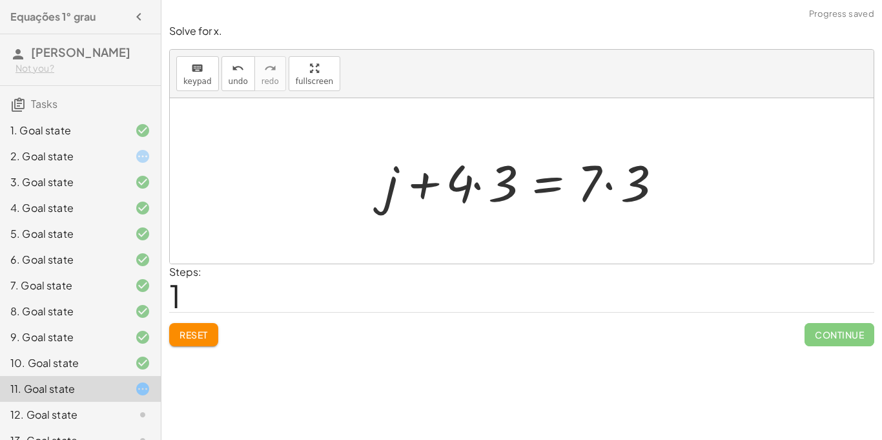
click at [476, 189] on div at bounding box center [526, 181] width 297 height 67
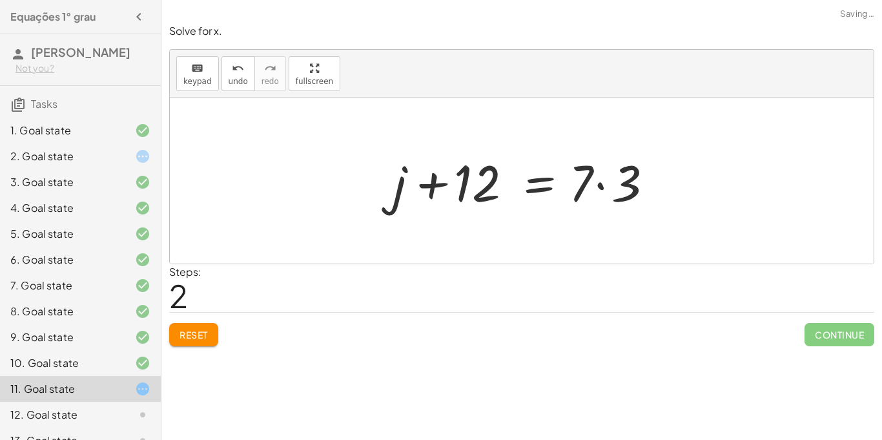
click at [599, 189] on div at bounding box center [527, 181] width 280 height 67
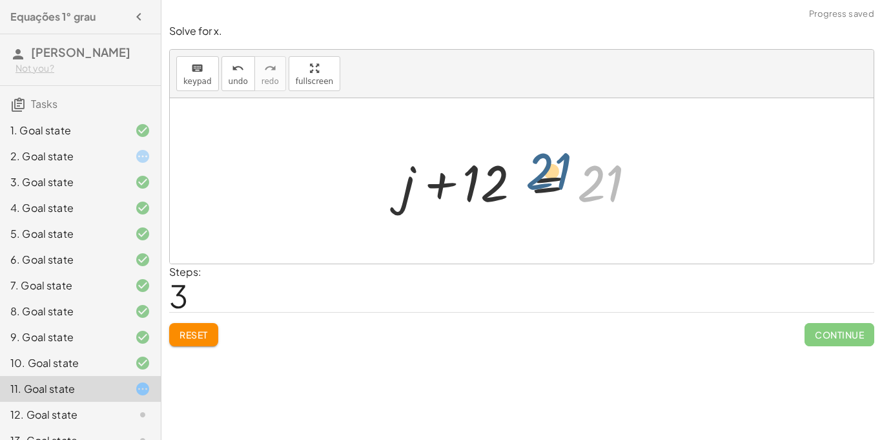
drag, startPoint x: 605, startPoint y: 191, endPoint x: 555, endPoint y: 178, distance: 52.0
click at [555, 178] on div at bounding box center [526, 181] width 263 height 67
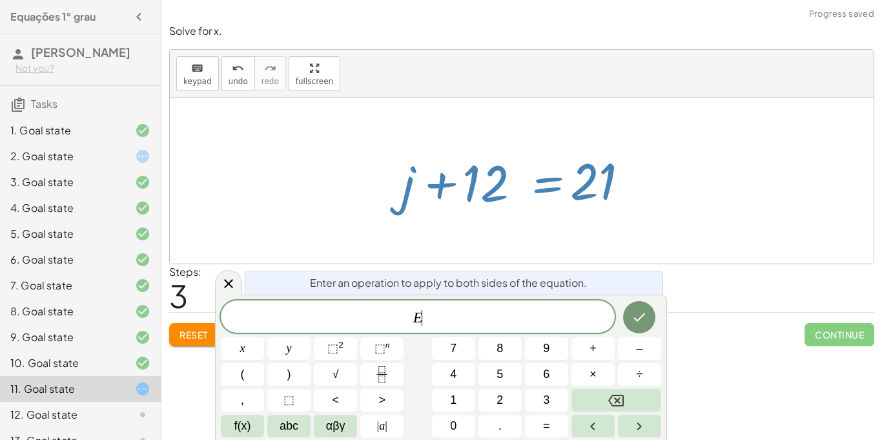
scroll to position [2, 0]
click at [697, 247] on div at bounding box center [522, 180] width 704 height 165
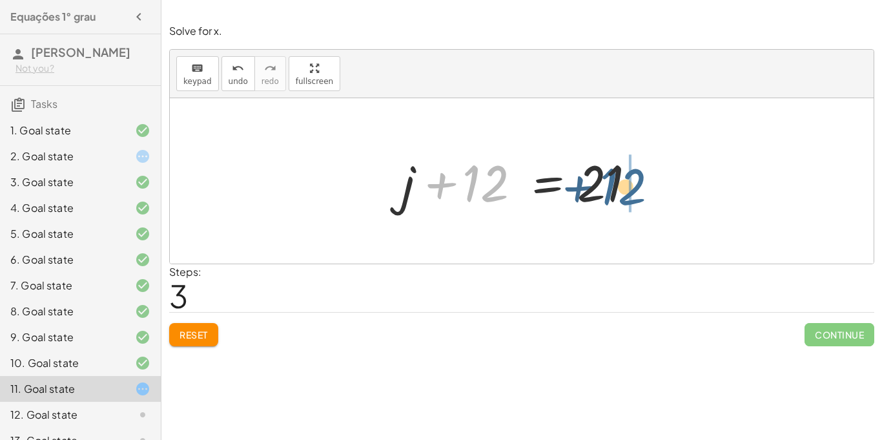
drag, startPoint x: 471, startPoint y: 167, endPoint x: 636, endPoint y: 170, distance: 164.7
click at [636, 170] on div at bounding box center [526, 181] width 263 height 67
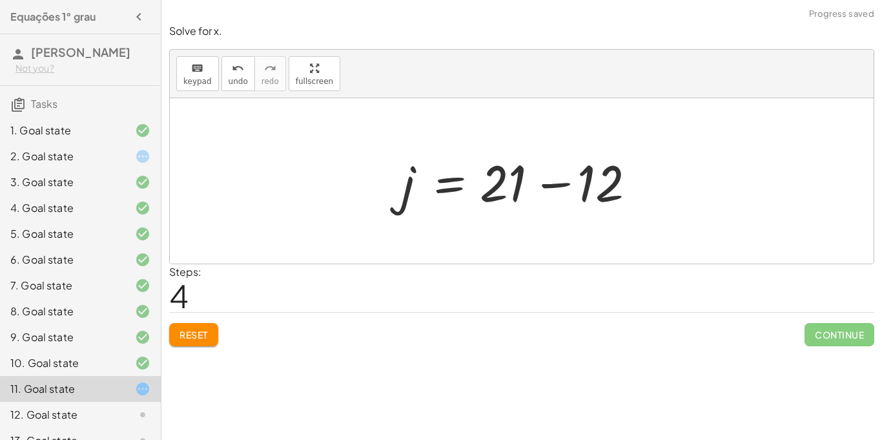
click at [524, 180] on div at bounding box center [526, 181] width 263 height 67
click at [550, 183] on div at bounding box center [526, 181] width 263 height 67
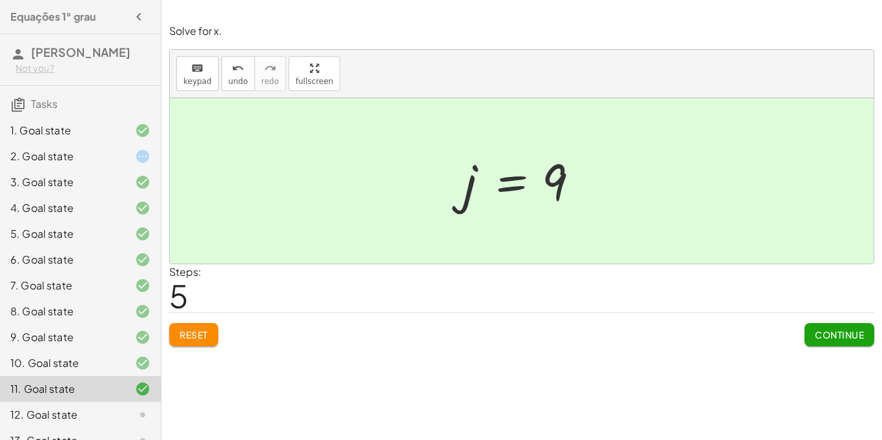
click at [836, 335] on span "Continue" at bounding box center [839, 335] width 49 height 12
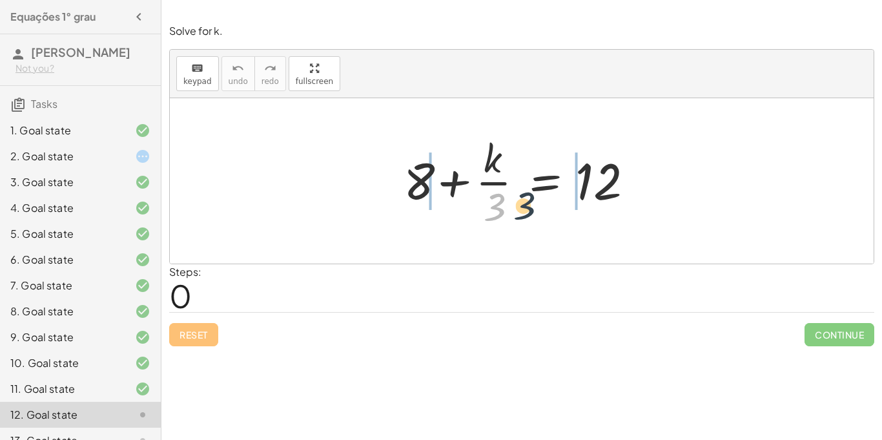
drag, startPoint x: 503, startPoint y: 206, endPoint x: 644, endPoint y: 184, distance: 142.5
click at [644, 185] on div at bounding box center [526, 180] width 259 height 99
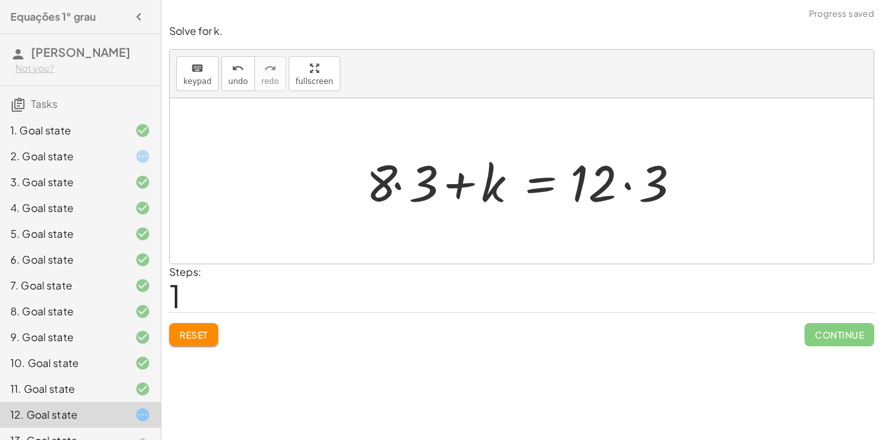
click at [405, 181] on div at bounding box center [527, 181] width 334 height 67
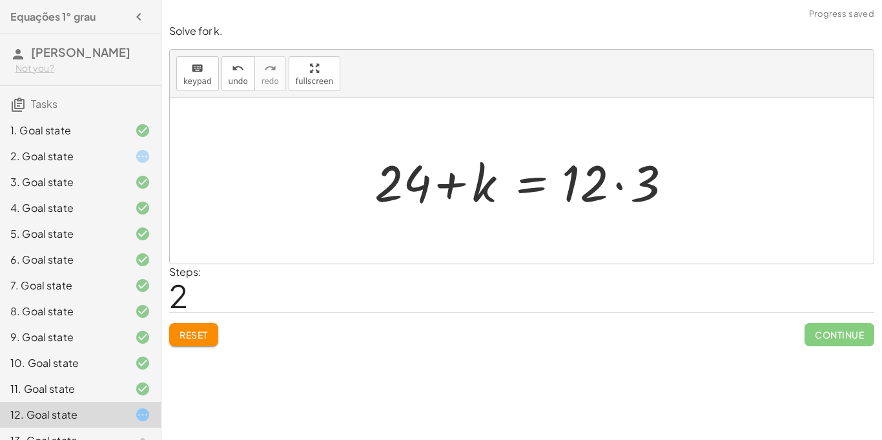
click at [638, 194] on div at bounding box center [526, 181] width 317 height 67
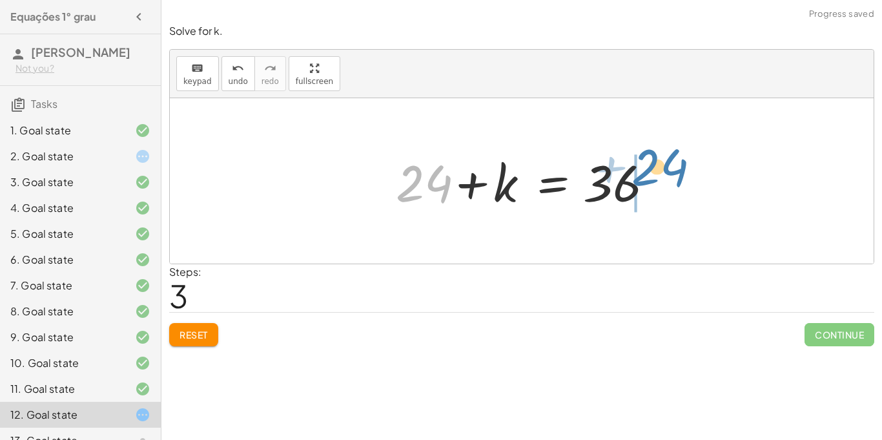
drag, startPoint x: 437, startPoint y: 186, endPoint x: 670, endPoint y: 167, distance: 233.9
click at [670, 167] on div "+ 8 + · k · 3 = 12 + · 8 · 3 + k = · 12 · 3 + 24 + k = · 12 · 3 + 24 + + k = 24…" at bounding box center [522, 180] width 704 height 165
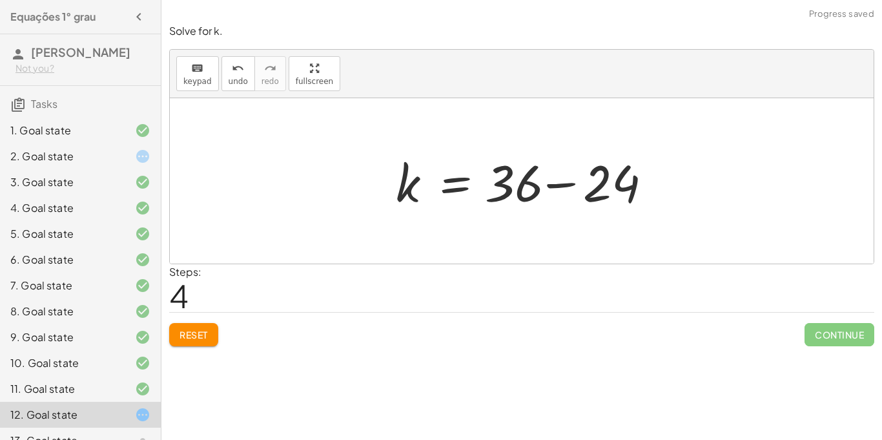
click at [564, 187] on div at bounding box center [526, 181] width 274 height 67
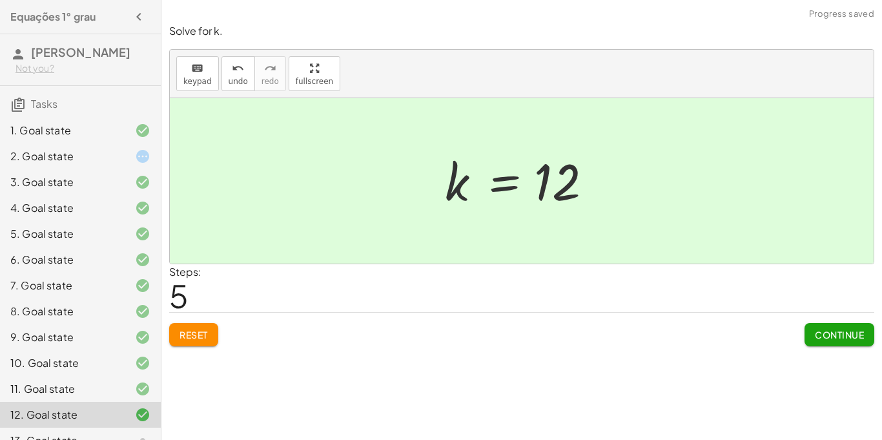
click at [858, 329] on span "Continue" at bounding box center [839, 335] width 49 height 12
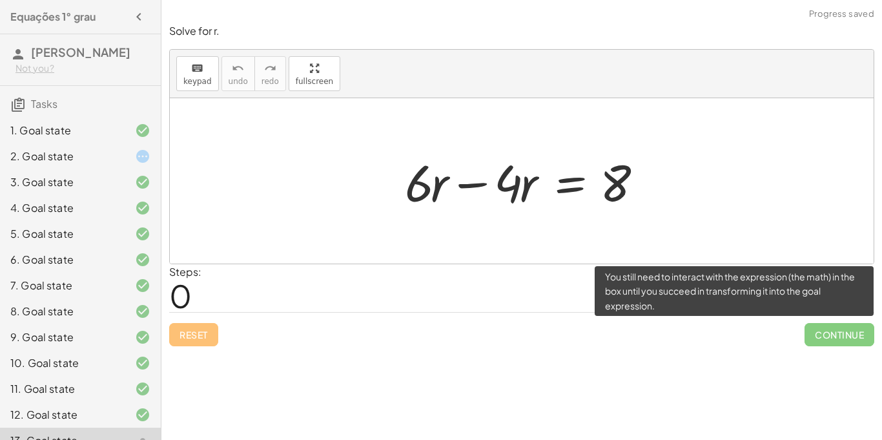
click at [819, 327] on span "Continue" at bounding box center [840, 334] width 70 height 23
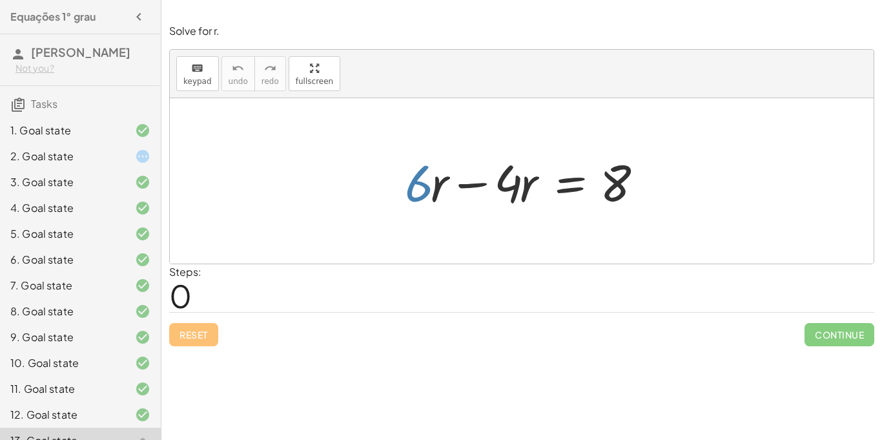
click at [435, 189] on div at bounding box center [526, 181] width 256 height 67
click at [478, 179] on div at bounding box center [526, 181] width 256 height 67
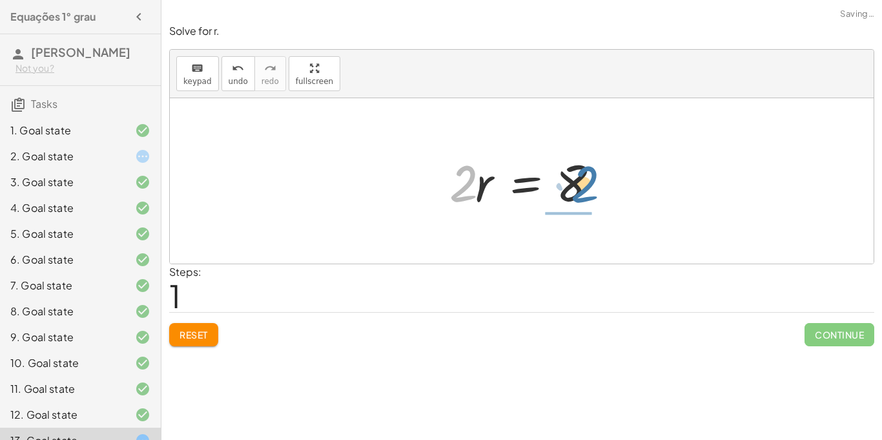
drag, startPoint x: 461, startPoint y: 189, endPoint x: 586, endPoint y: 186, distance: 125.3
click at [586, 186] on div at bounding box center [527, 181] width 168 height 67
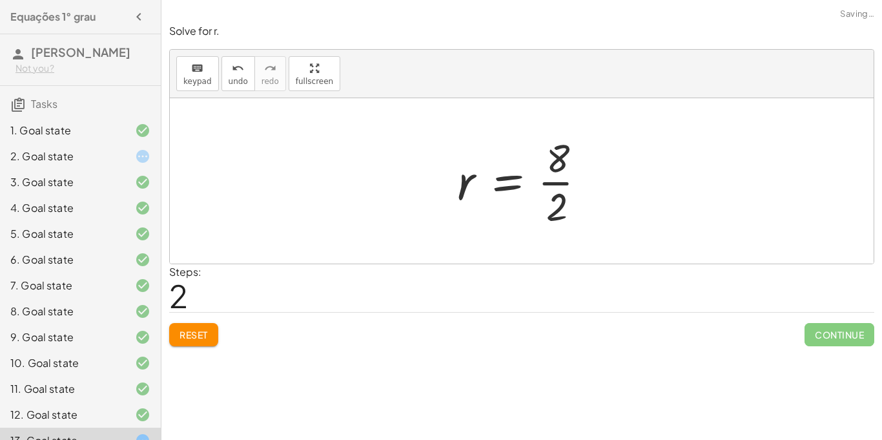
click at [551, 173] on div at bounding box center [527, 180] width 152 height 99
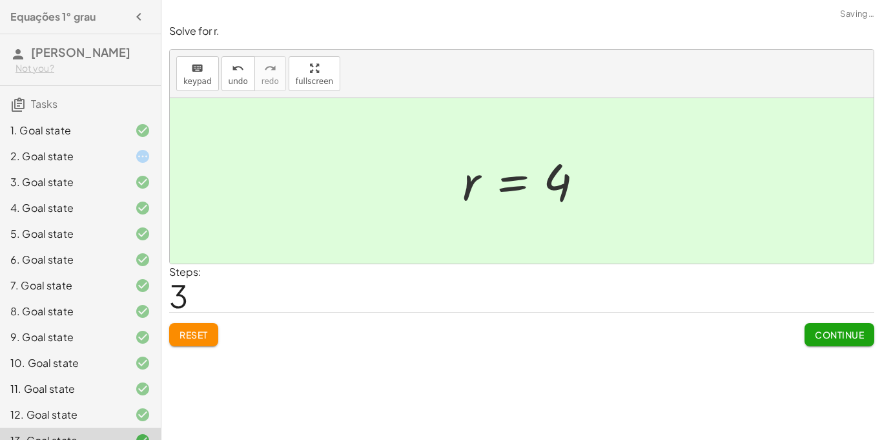
click at [832, 335] on span "Continue" at bounding box center [839, 335] width 49 height 12
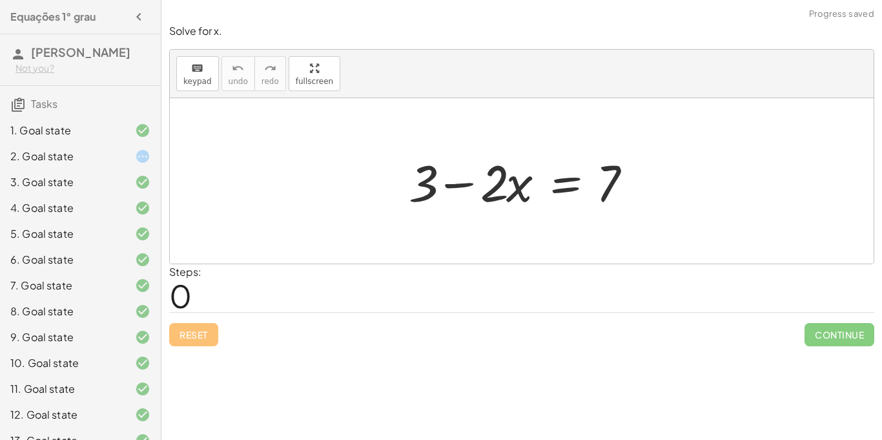
click at [458, 181] on div at bounding box center [526, 181] width 249 height 67
drag, startPoint x: 413, startPoint y: 178, endPoint x: 633, endPoint y: 192, distance: 220.0
click at [633, 192] on div at bounding box center [526, 181] width 249 height 67
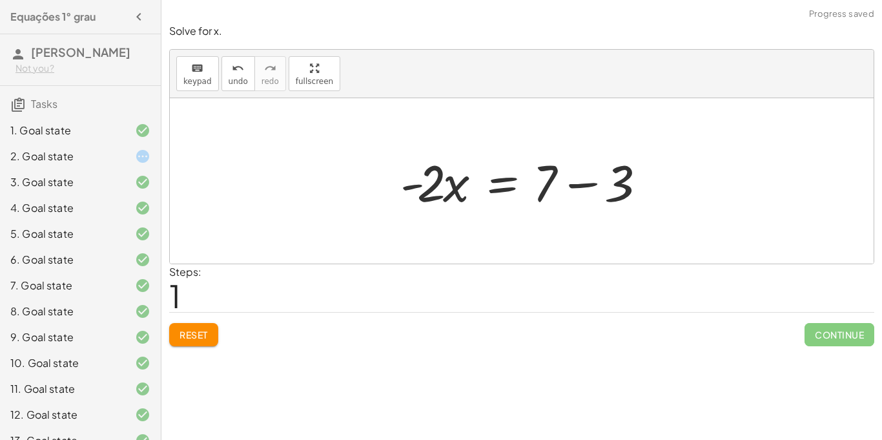
click at [573, 181] on div at bounding box center [526, 181] width 265 height 67
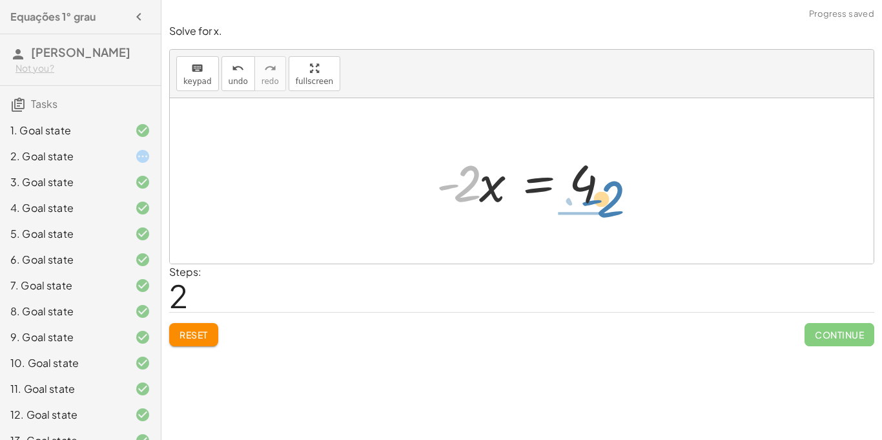
drag, startPoint x: 457, startPoint y: 174, endPoint x: 601, endPoint y: 187, distance: 143.9
click at [601, 187] on div at bounding box center [527, 181] width 194 height 67
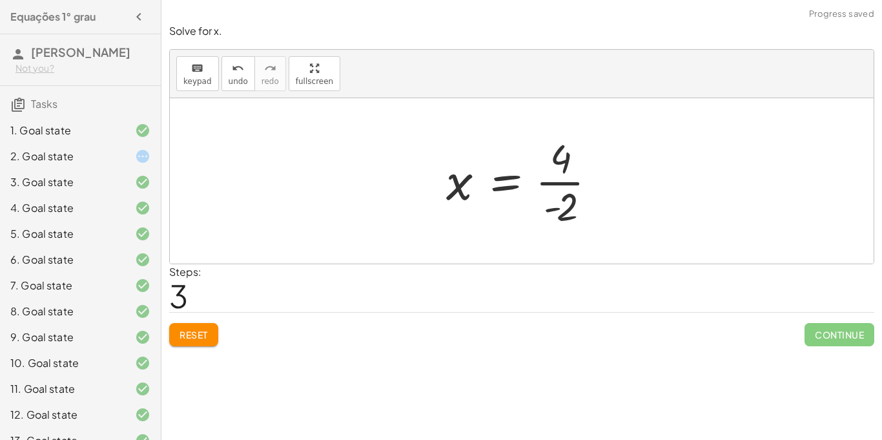
click at [551, 176] on div at bounding box center [527, 180] width 174 height 99
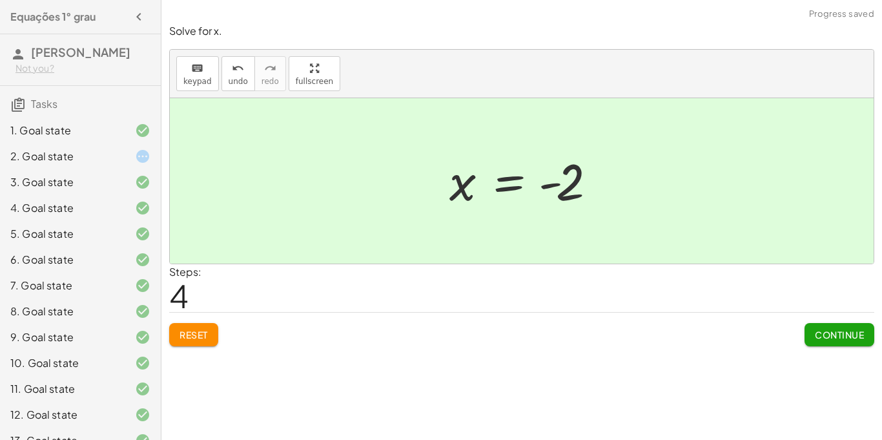
click at [867, 333] on button "Continue" at bounding box center [840, 334] width 70 height 23
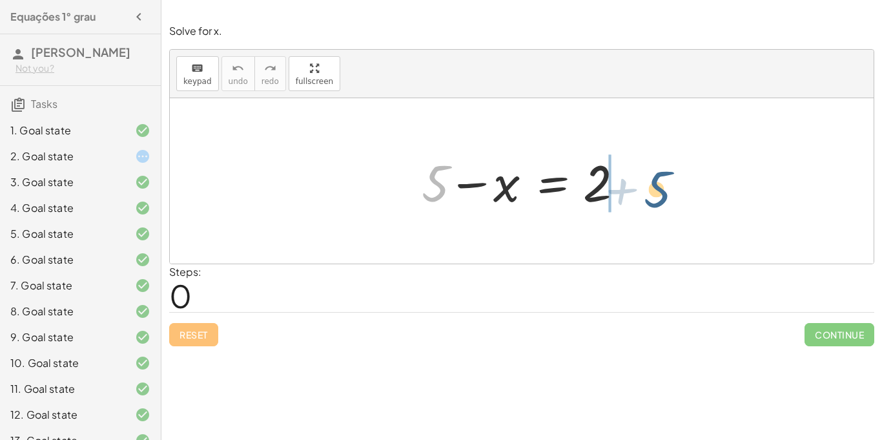
drag, startPoint x: 444, startPoint y: 191, endPoint x: 664, endPoint y: 198, distance: 220.9
click at [664, 198] on div "+ 5 + 5 − x = 2" at bounding box center [522, 180] width 704 height 165
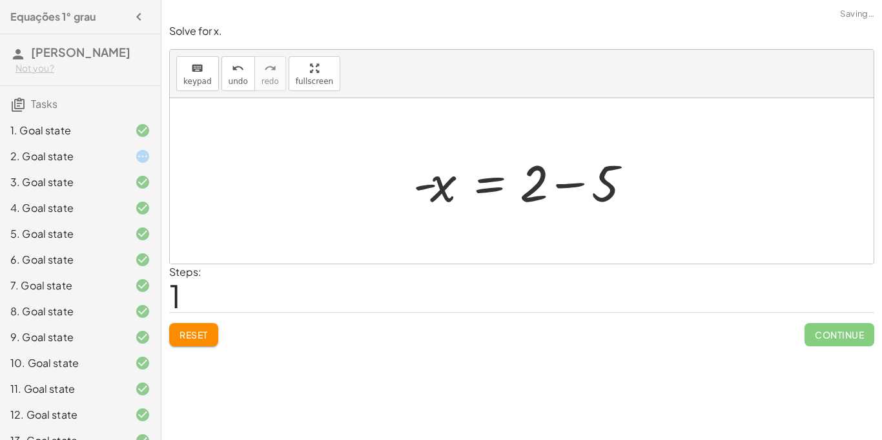
click at [559, 170] on div at bounding box center [527, 181] width 240 height 67
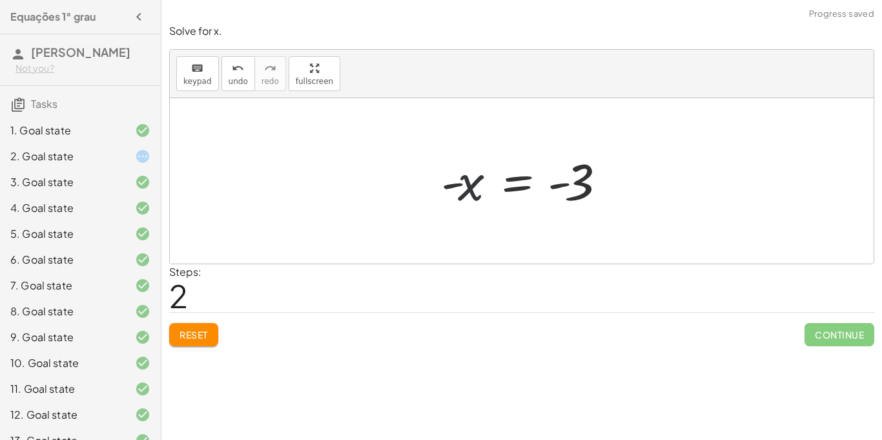
click at [469, 180] on div at bounding box center [527, 181] width 185 height 64
drag, startPoint x: 449, startPoint y: 185, endPoint x: 615, endPoint y: 193, distance: 166.2
click at [615, 193] on div at bounding box center [527, 181] width 185 height 64
drag, startPoint x: 541, startPoint y: 191, endPoint x: 561, endPoint y: 198, distance: 21.7
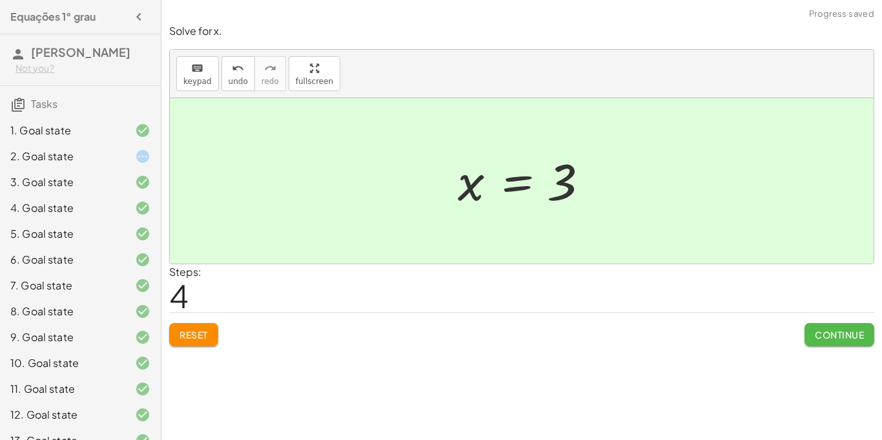
click at [812, 335] on button "Continue" at bounding box center [840, 334] width 70 height 23
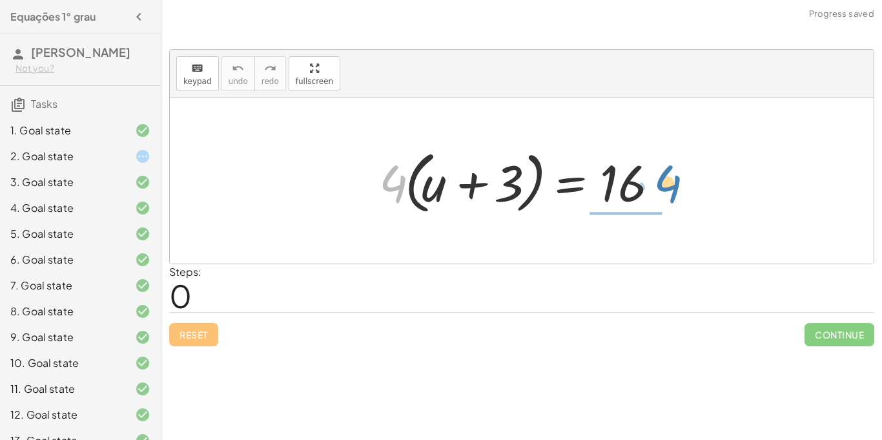
drag, startPoint x: 393, startPoint y: 189, endPoint x: 672, endPoint y: 188, distance: 279.0
click at [672, 188] on div at bounding box center [527, 181] width 308 height 74
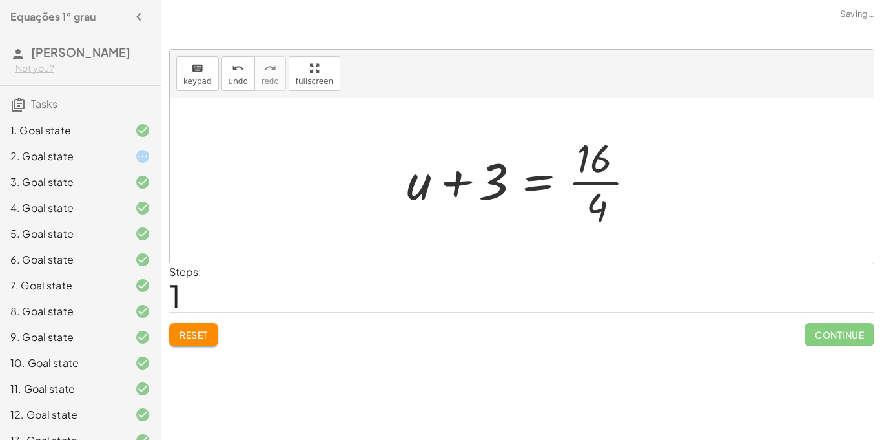
click at [581, 169] on div at bounding box center [526, 180] width 252 height 99
click at [465, 185] on div at bounding box center [526, 180] width 252 height 99
click at [584, 174] on div at bounding box center [526, 180] width 252 height 99
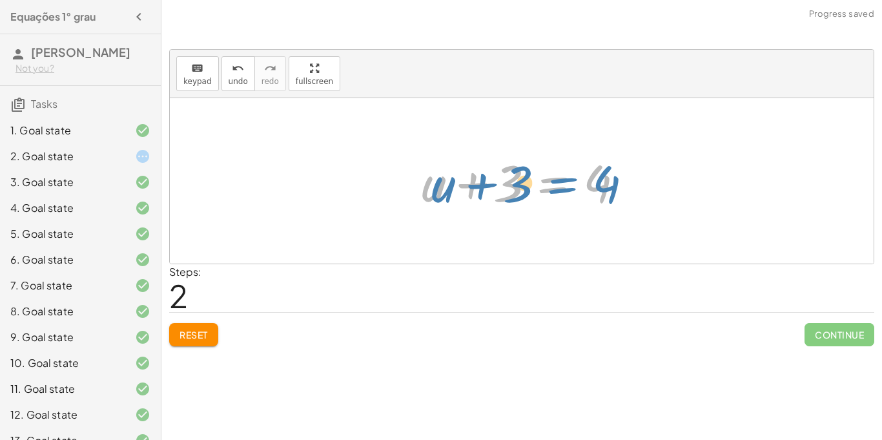
drag, startPoint x: 524, startPoint y: 184, endPoint x: 424, endPoint y: 198, distance: 101.1
click at [424, 198] on div at bounding box center [526, 181] width 223 height 67
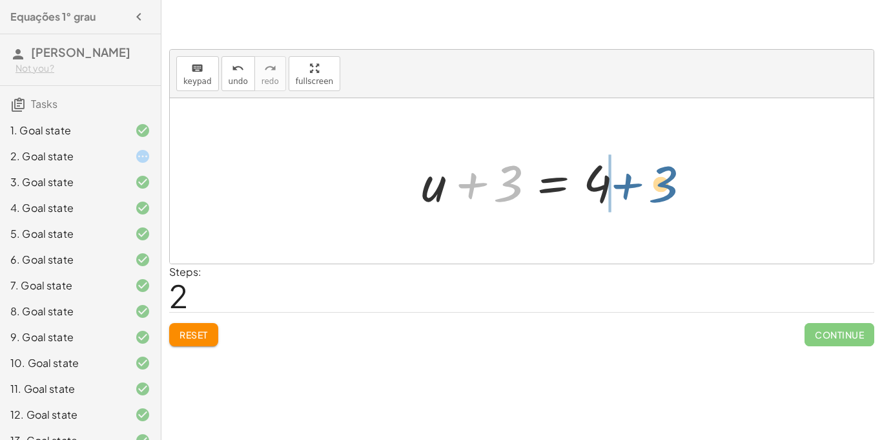
drag, startPoint x: 504, startPoint y: 181, endPoint x: 652, endPoint y: 185, distance: 148.6
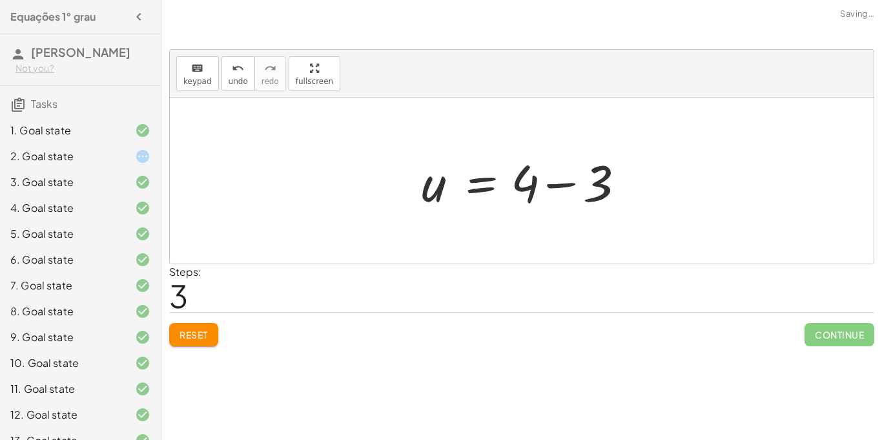
click at [568, 182] on div at bounding box center [526, 181] width 223 height 67
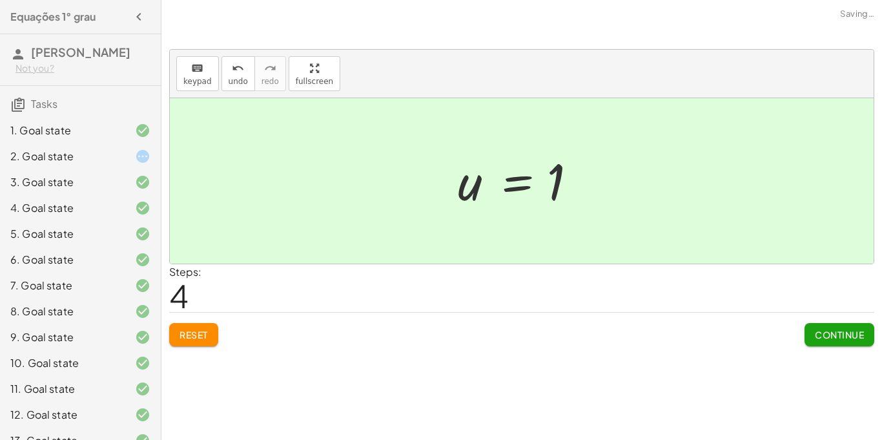
click at [850, 335] on span "Continue" at bounding box center [839, 335] width 49 height 12
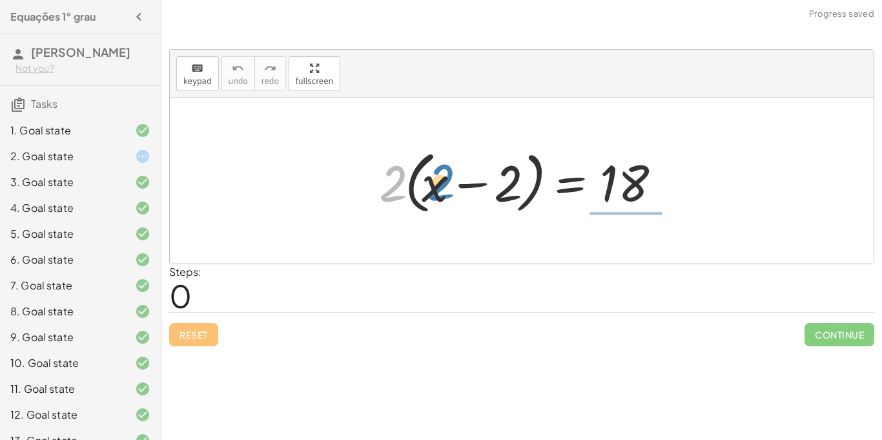
drag, startPoint x: 384, startPoint y: 191, endPoint x: 593, endPoint y: 184, distance: 209.3
click at [593, 184] on div at bounding box center [527, 181] width 308 height 74
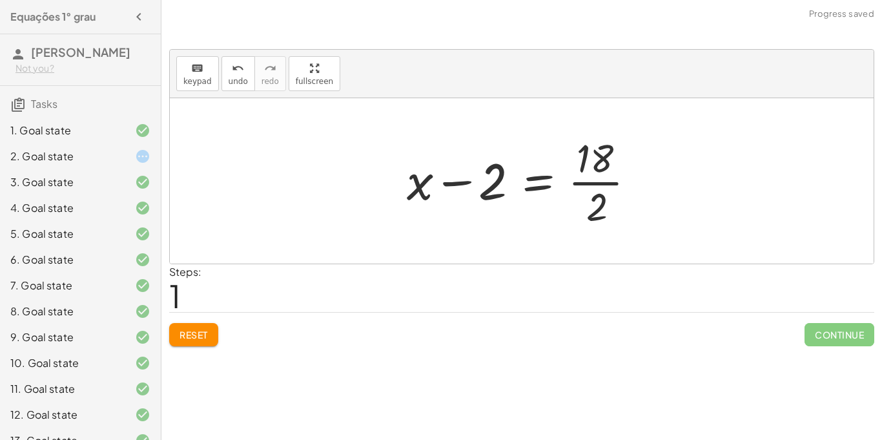
click at [593, 185] on div at bounding box center [526, 180] width 252 height 99
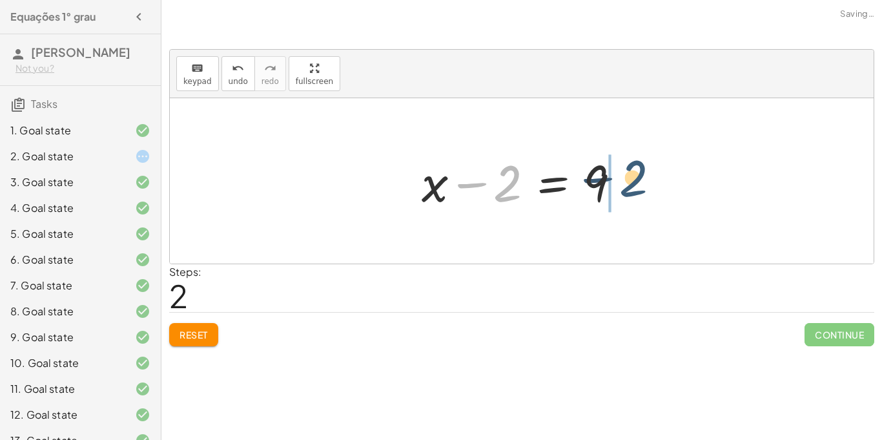
drag, startPoint x: 515, startPoint y: 200, endPoint x: 636, endPoint y: 198, distance: 121.4
click at [636, 198] on div at bounding box center [526, 181] width 223 height 67
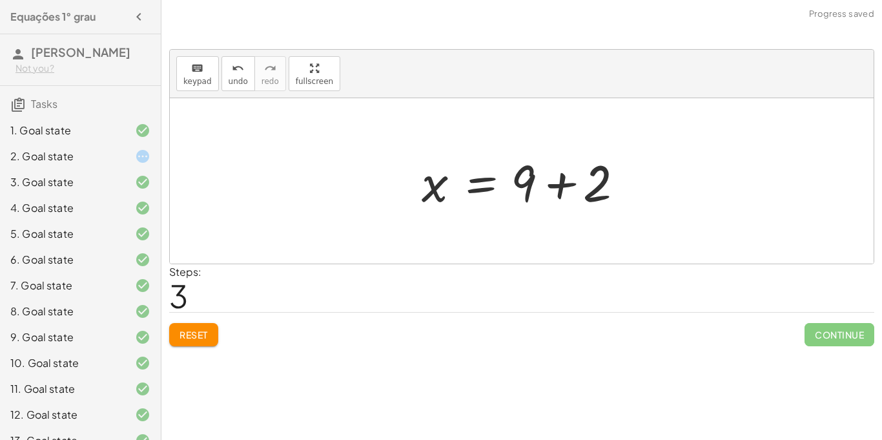
click at [546, 178] on div at bounding box center [526, 181] width 223 height 67
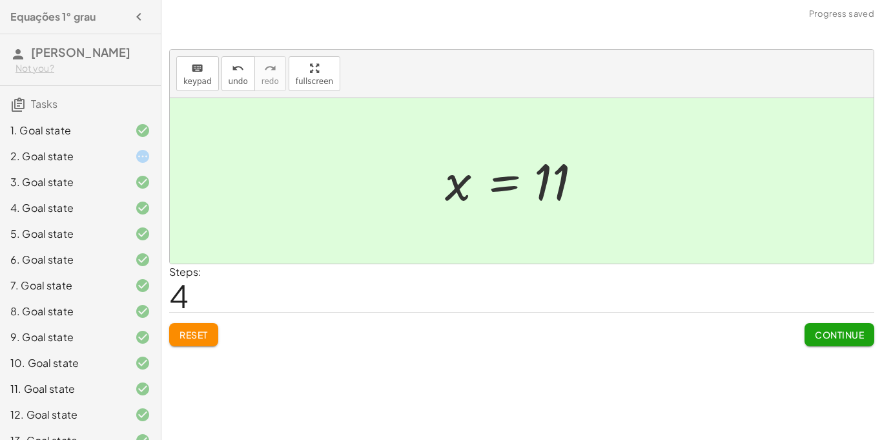
click at [845, 320] on div "Continue" at bounding box center [840, 330] width 70 height 34
click at [841, 337] on span "Continue" at bounding box center [839, 335] width 49 height 12
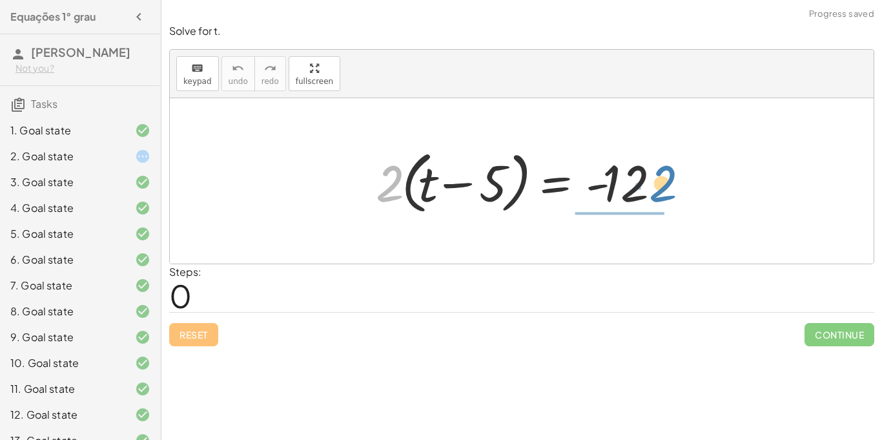
drag, startPoint x: 384, startPoint y: 173, endPoint x: 656, endPoint y: 170, distance: 271.9
click at [656, 170] on div at bounding box center [526, 181] width 314 height 74
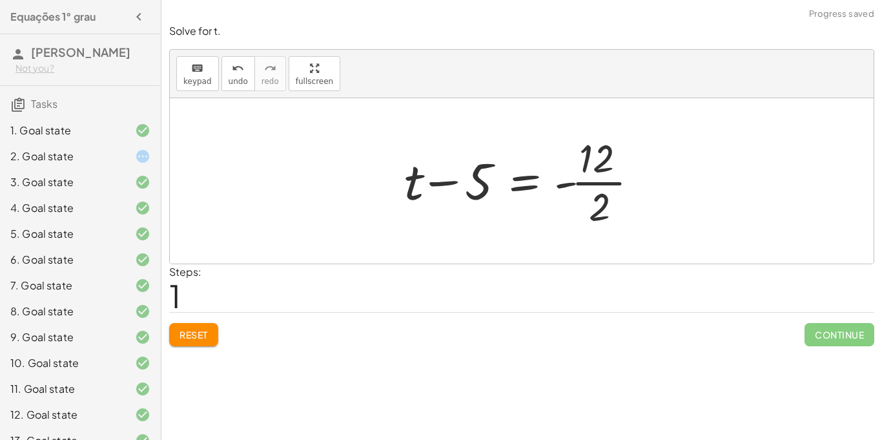
click at [597, 172] on div at bounding box center [527, 180] width 258 height 99
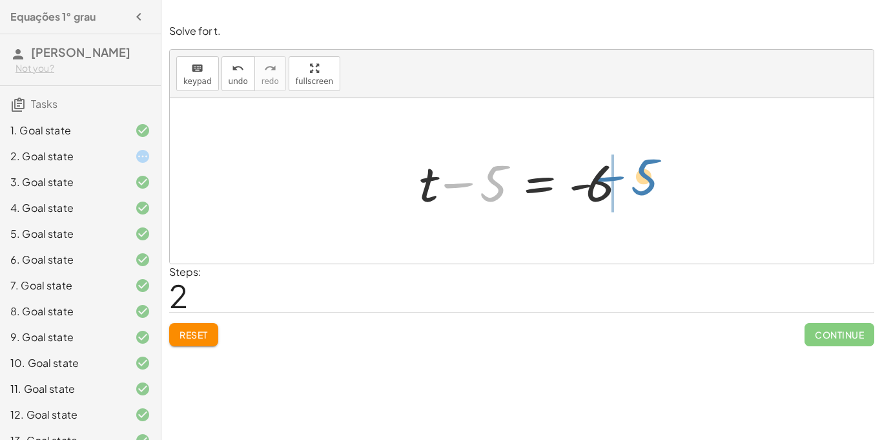
drag, startPoint x: 495, startPoint y: 173, endPoint x: 640, endPoint y: 165, distance: 144.9
click at [640, 165] on div at bounding box center [527, 181] width 228 height 67
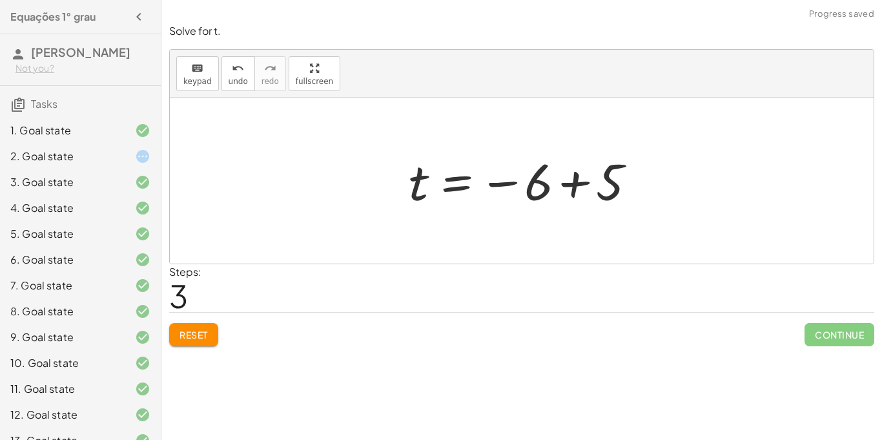
click at [556, 172] on div at bounding box center [526, 181] width 249 height 64
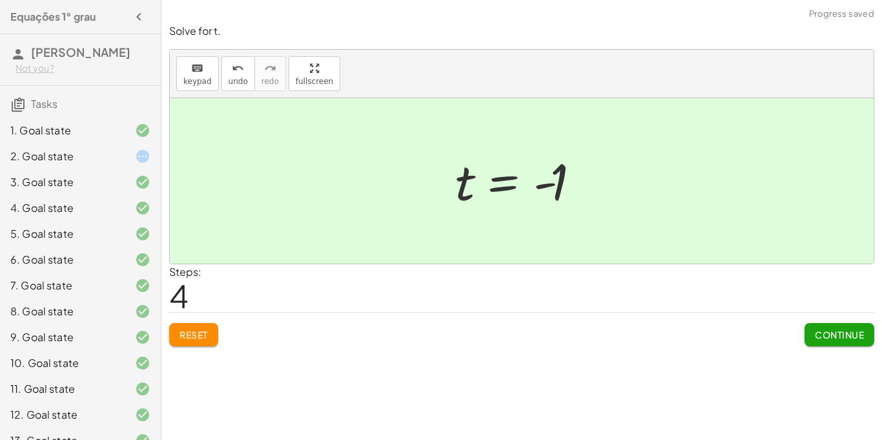
click at [817, 319] on div "Continue" at bounding box center [840, 330] width 70 height 34
click at [839, 342] on button "Continue" at bounding box center [840, 334] width 70 height 23
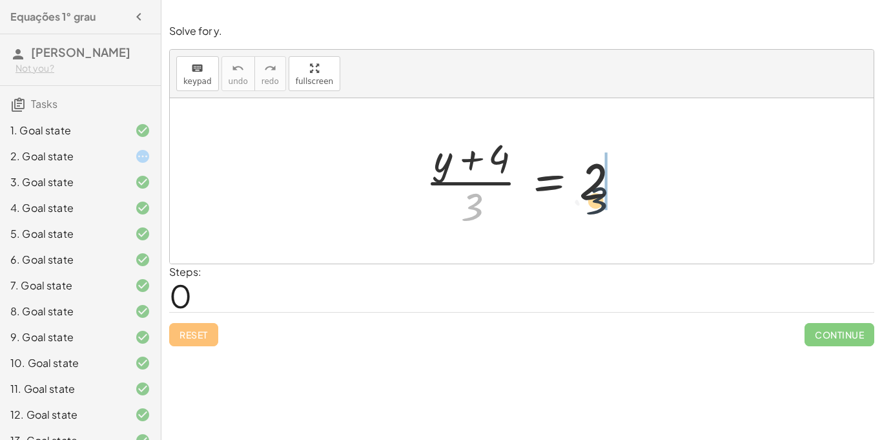
drag, startPoint x: 460, startPoint y: 207, endPoint x: 588, endPoint y: 201, distance: 128.0
click at [588, 201] on div at bounding box center [526, 180] width 215 height 99
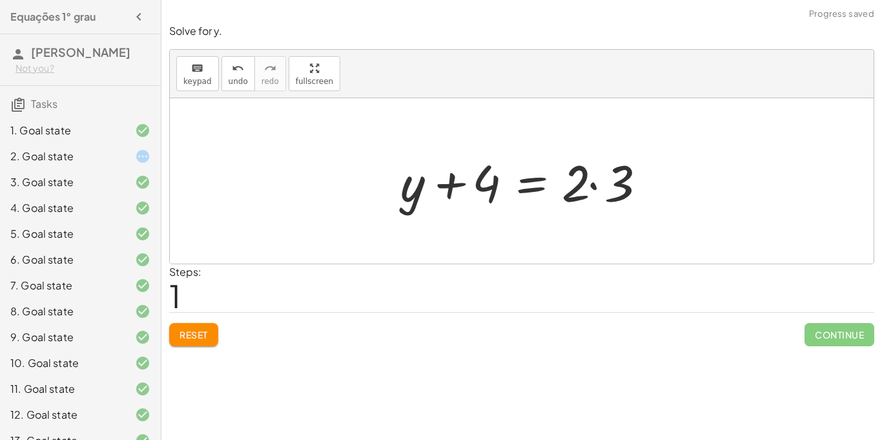
click at [596, 174] on div at bounding box center [526, 181] width 265 height 67
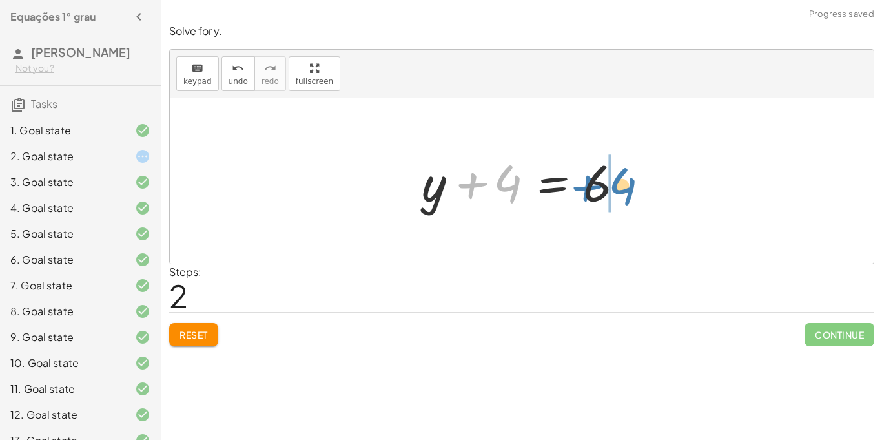
drag, startPoint x: 502, startPoint y: 184, endPoint x: 620, endPoint y: 187, distance: 117.6
click at [620, 187] on div at bounding box center [526, 181] width 223 height 67
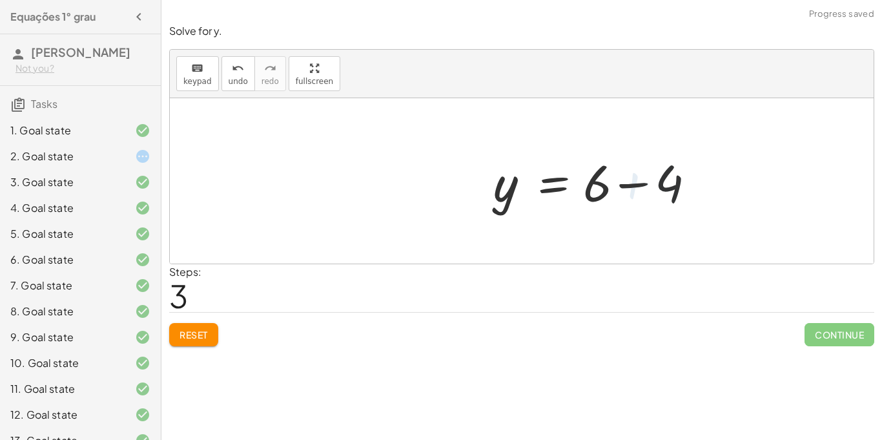
click at [620, 187] on div at bounding box center [599, 181] width 223 height 67
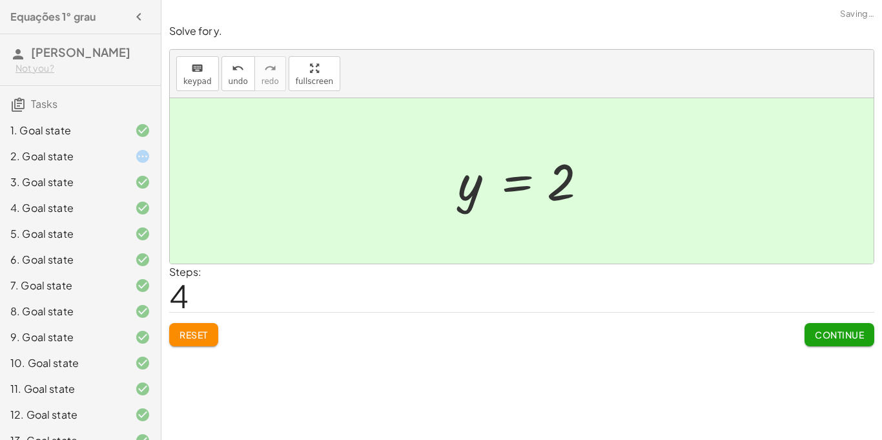
click at [836, 325] on button "Continue" at bounding box center [840, 334] width 70 height 23
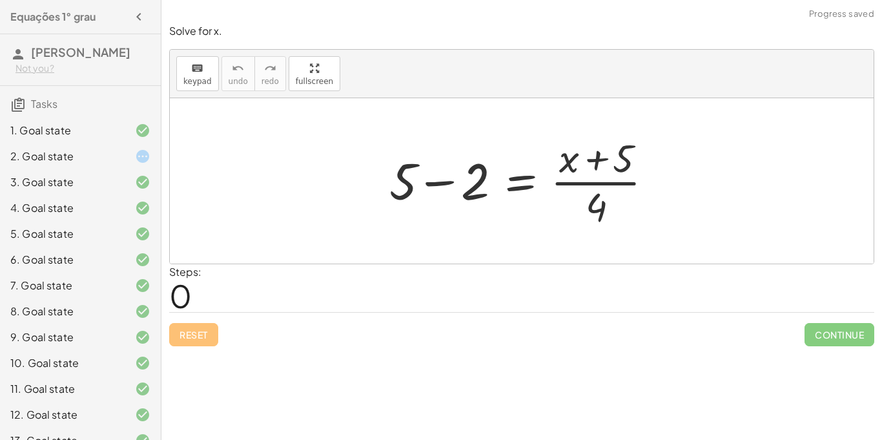
click at [450, 176] on div at bounding box center [526, 180] width 287 height 99
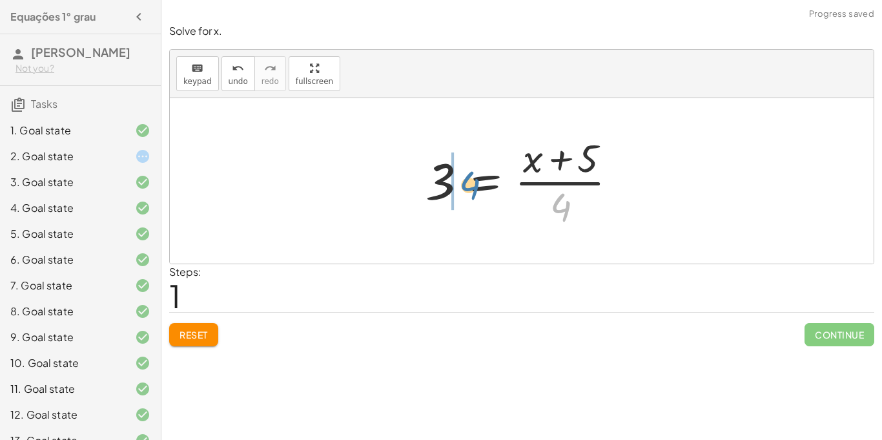
drag, startPoint x: 556, startPoint y: 207, endPoint x: 461, endPoint y: 182, distance: 98.2
click at [461, 182] on div at bounding box center [526, 180] width 215 height 99
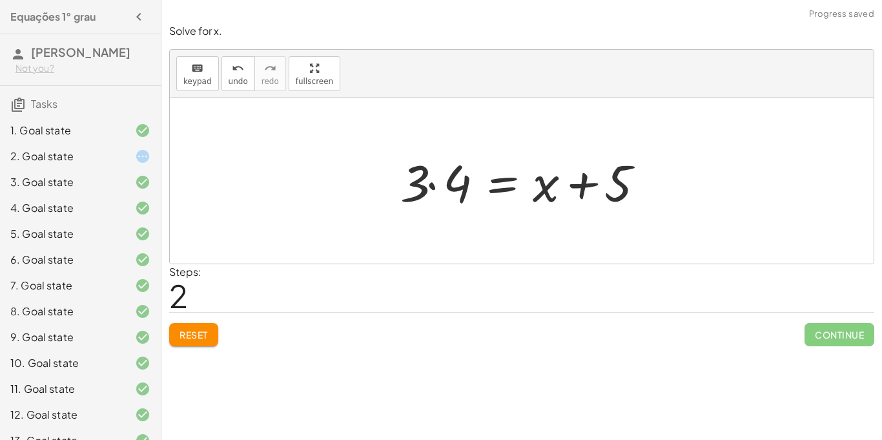
click at [455, 167] on div at bounding box center [526, 181] width 265 height 67
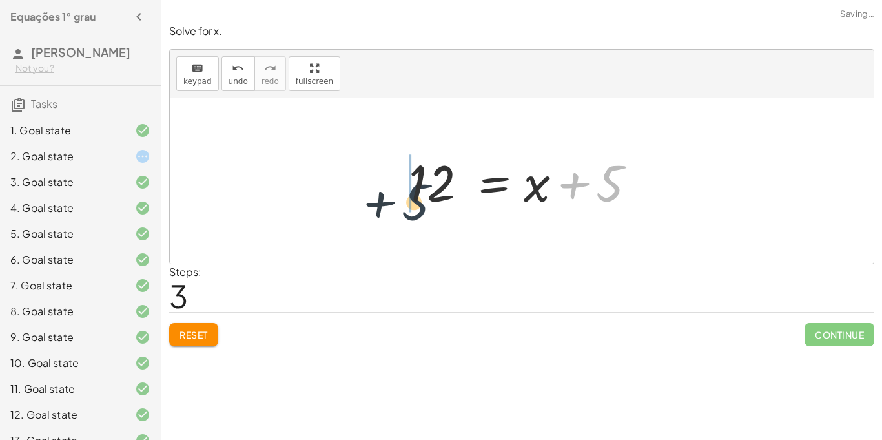
drag, startPoint x: 619, startPoint y: 172, endPoint x: 422, endPoint y: 190, distance: 197.7
click at [422, 190] on div at bounding box center [526, 181] width 249 height 67
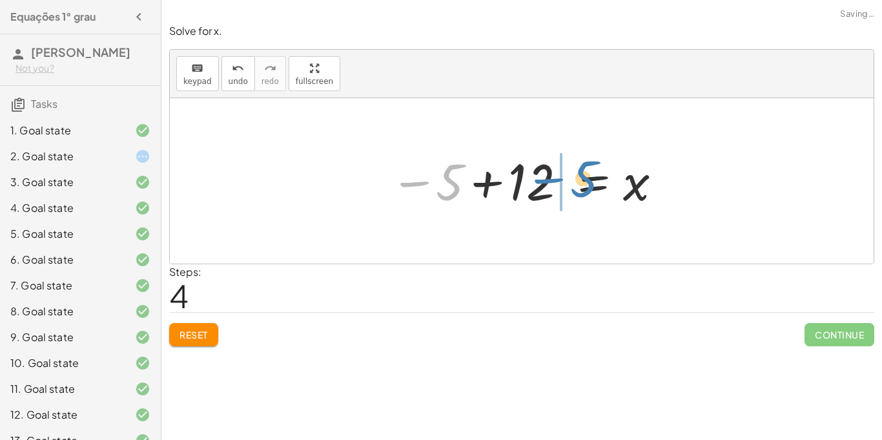
drag, startPoint x: 437, startPoint y: 190, endPoint x: 570, endPoint y: 187, distance: 132.4
click at [570, 187] on div at bounding box center [527, 181] width 286 height 64
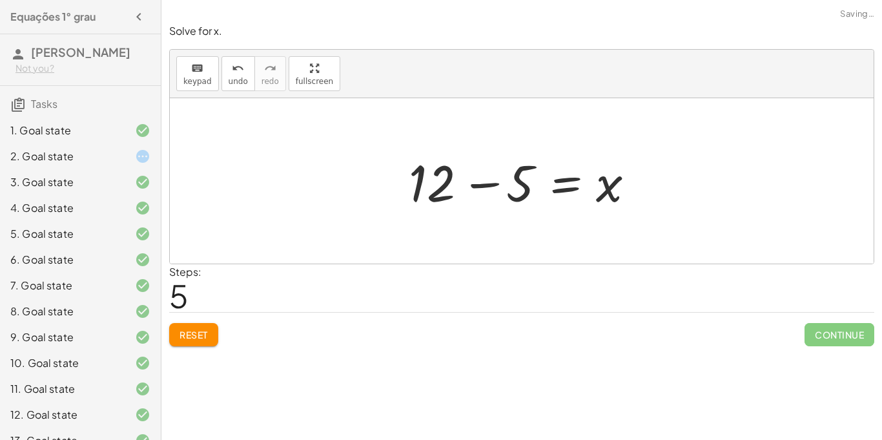
click at [490, 177] on div at bounding box center [526, 181] width 249 height 67
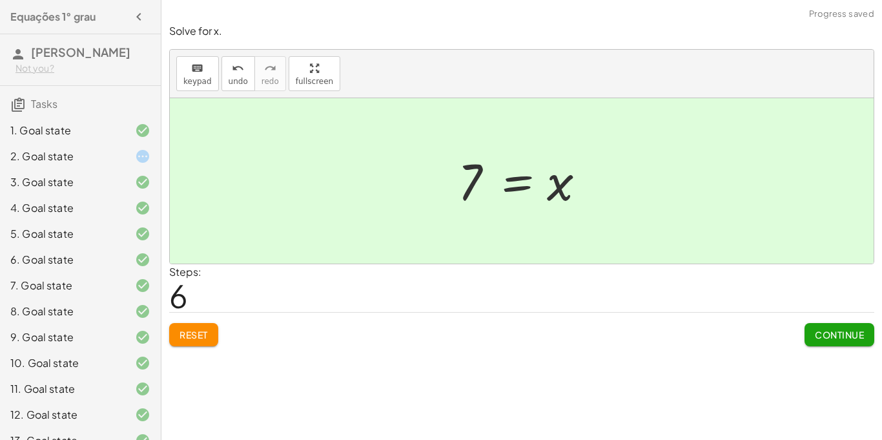
click at [841, 336] on span "Continue" at bounding box center [839, 335] width 49 height 12
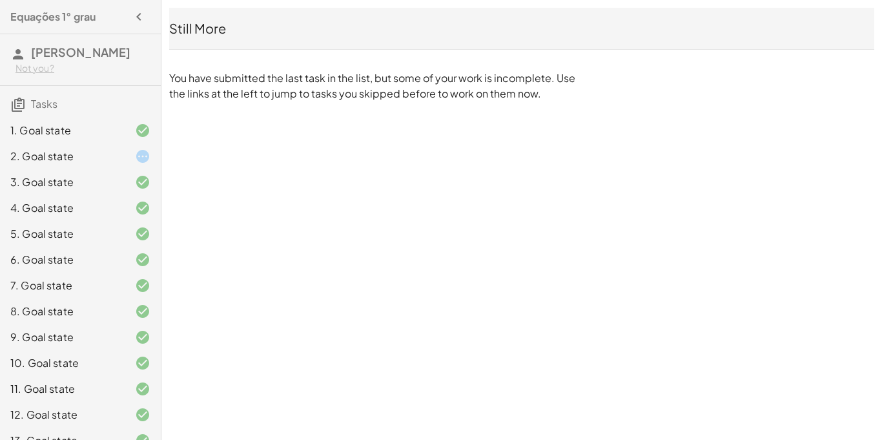
click at [57, 169] on div "1. Goal state" at bounding box center [80, 182] width 161 height 26
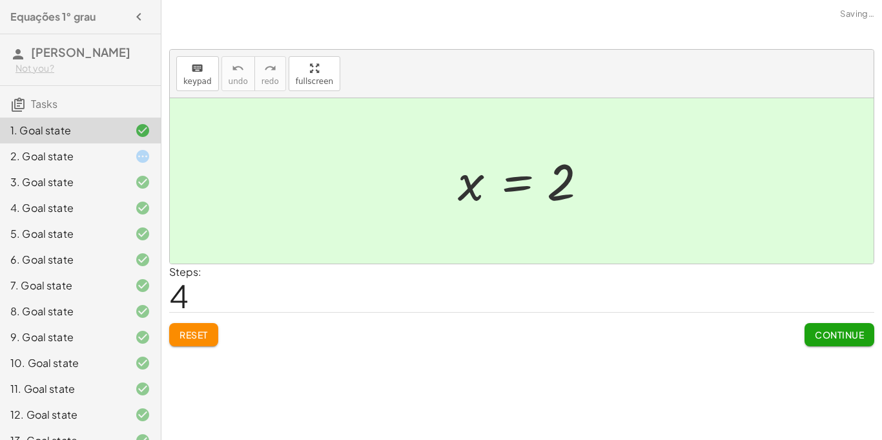
click at [70, 242] on div "5. Goal state" at bounding box center [62, 233] width 104 height 15
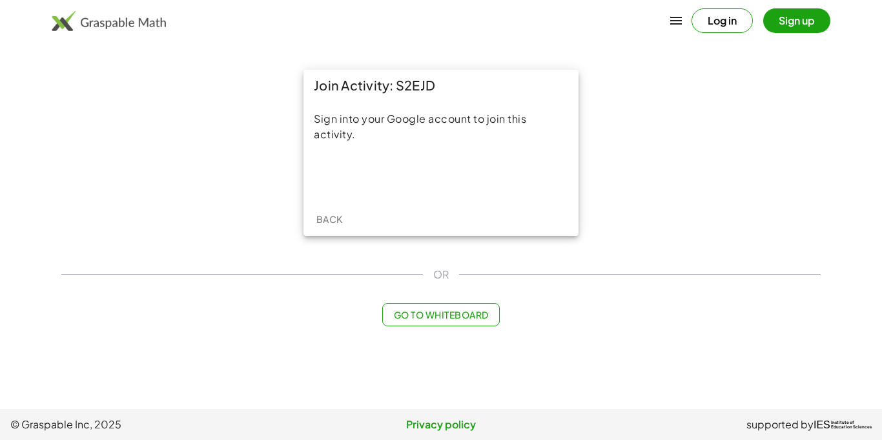
click at [409, 160] on div "Sign into your Google account to join this activity." at bounding box center [441, 151] width 275 height 101
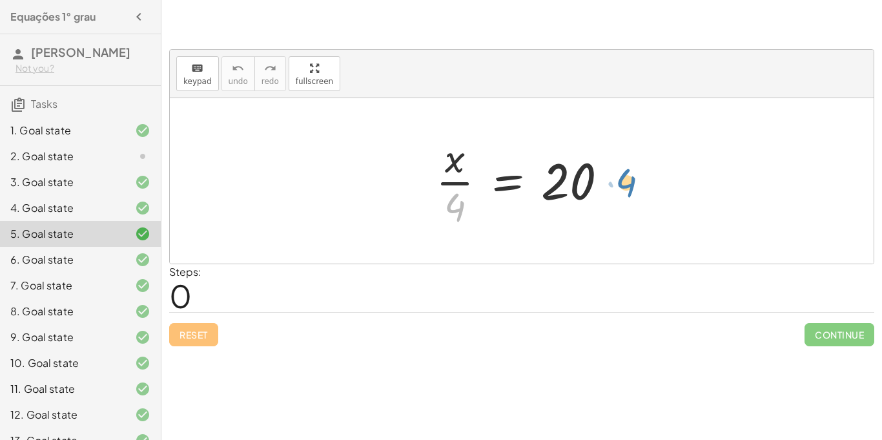
drag, startPoint x: 457, startPoint y: 211, endPoint x: 628, endPoint y: 186, distance: 173.5
drag, startPoint x: 453, startPoint y: 205, endPoint x: 624, endPoint y: 189, distance: 171.9
drag, startPoint x: 458, startPoint y: 211, endPoint x: 447, endPoint y: 221, distance: 15.6
click at [447, 221] on div at bounding box center [526, 180] width 195 height 99
drag, startPoint x: 462, startPoint y: 207, endPoint x: 609, endPoint y: 180, distance: 149.0
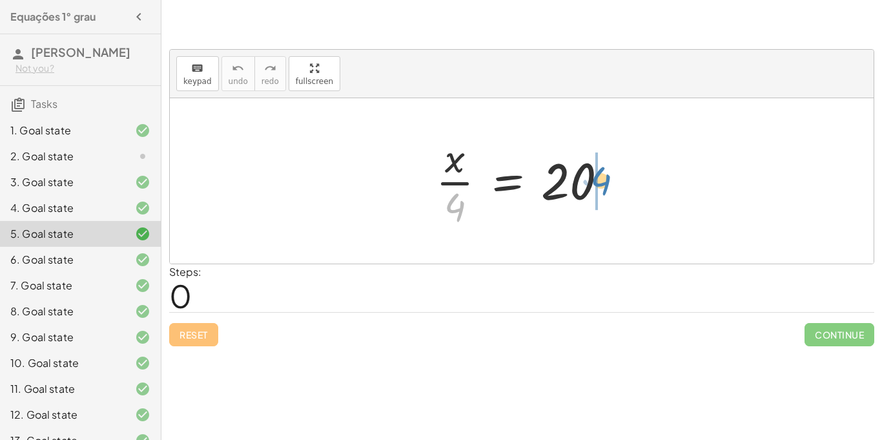
click at [609, 180] on div at bounding box center [526, 180] width 195 height 99
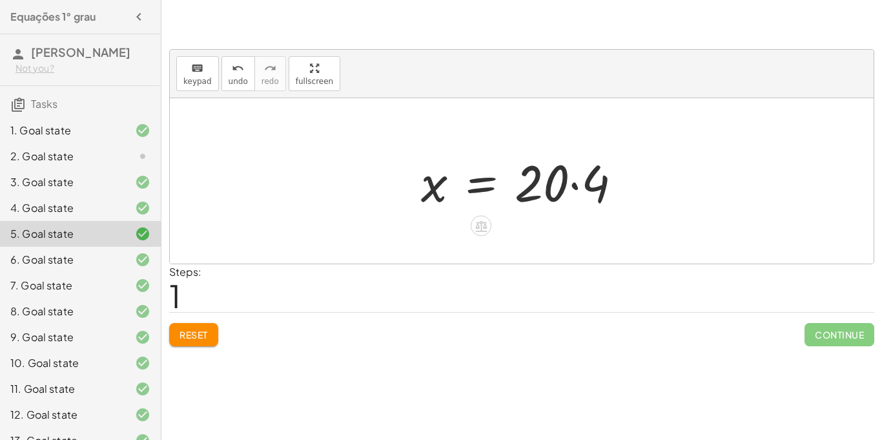
click at [574, 186] on div at bounding box center [527, 181] width 224 height 67
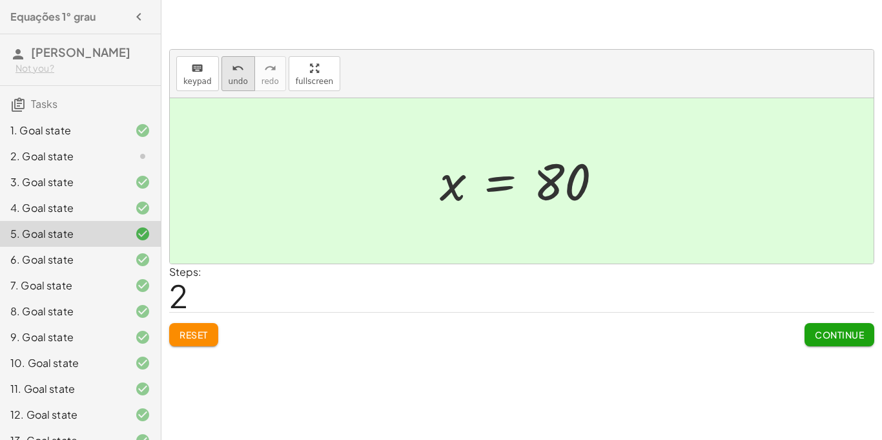
click at [232, 63] on icon "undo" at bounding box center [238, 68] width 12 height 15
